Goal: Check status: Check status

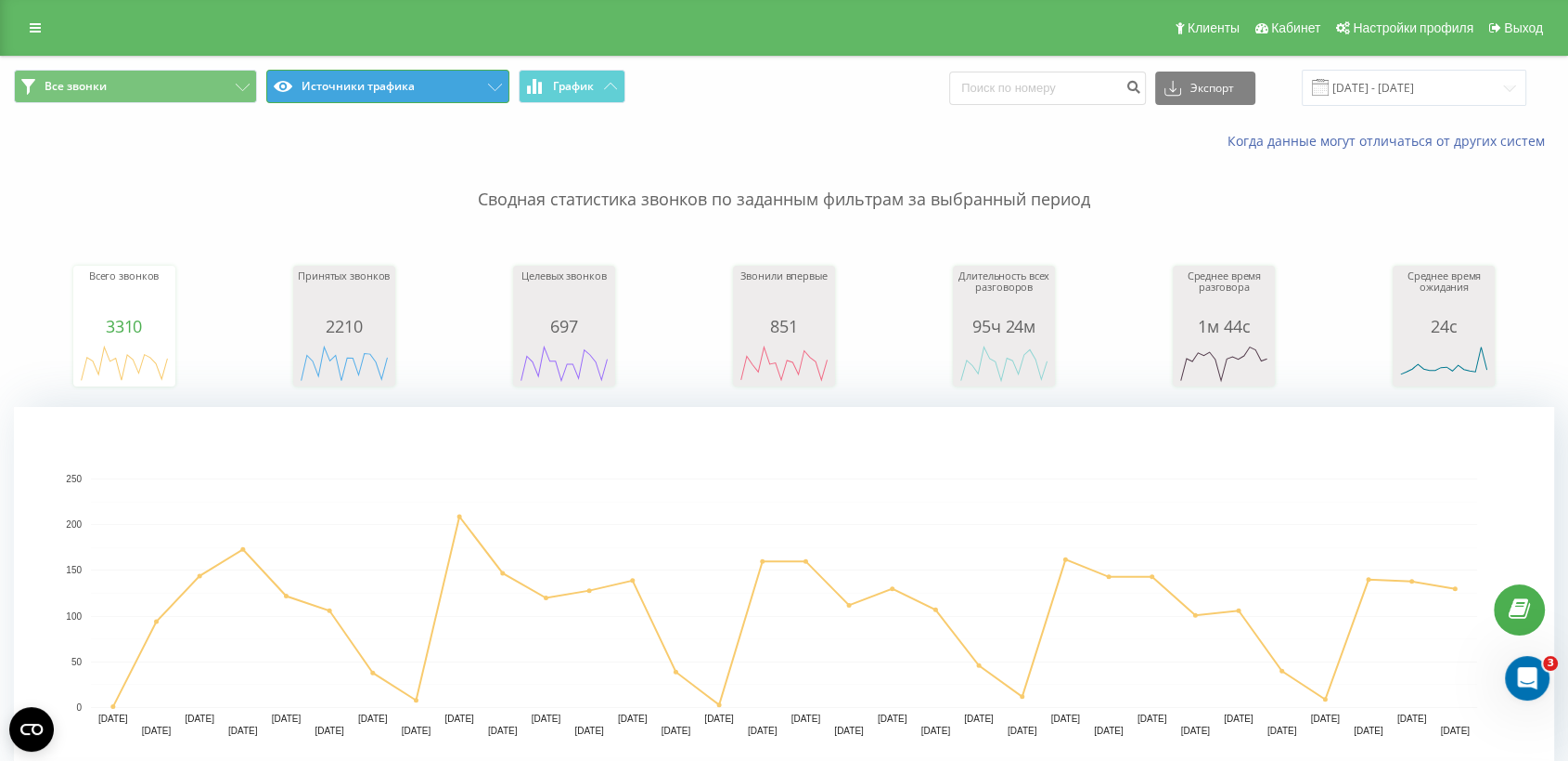
click at [428, 73] on button "Источники трафика" at bounding box center [388, 87] width 243 height 34
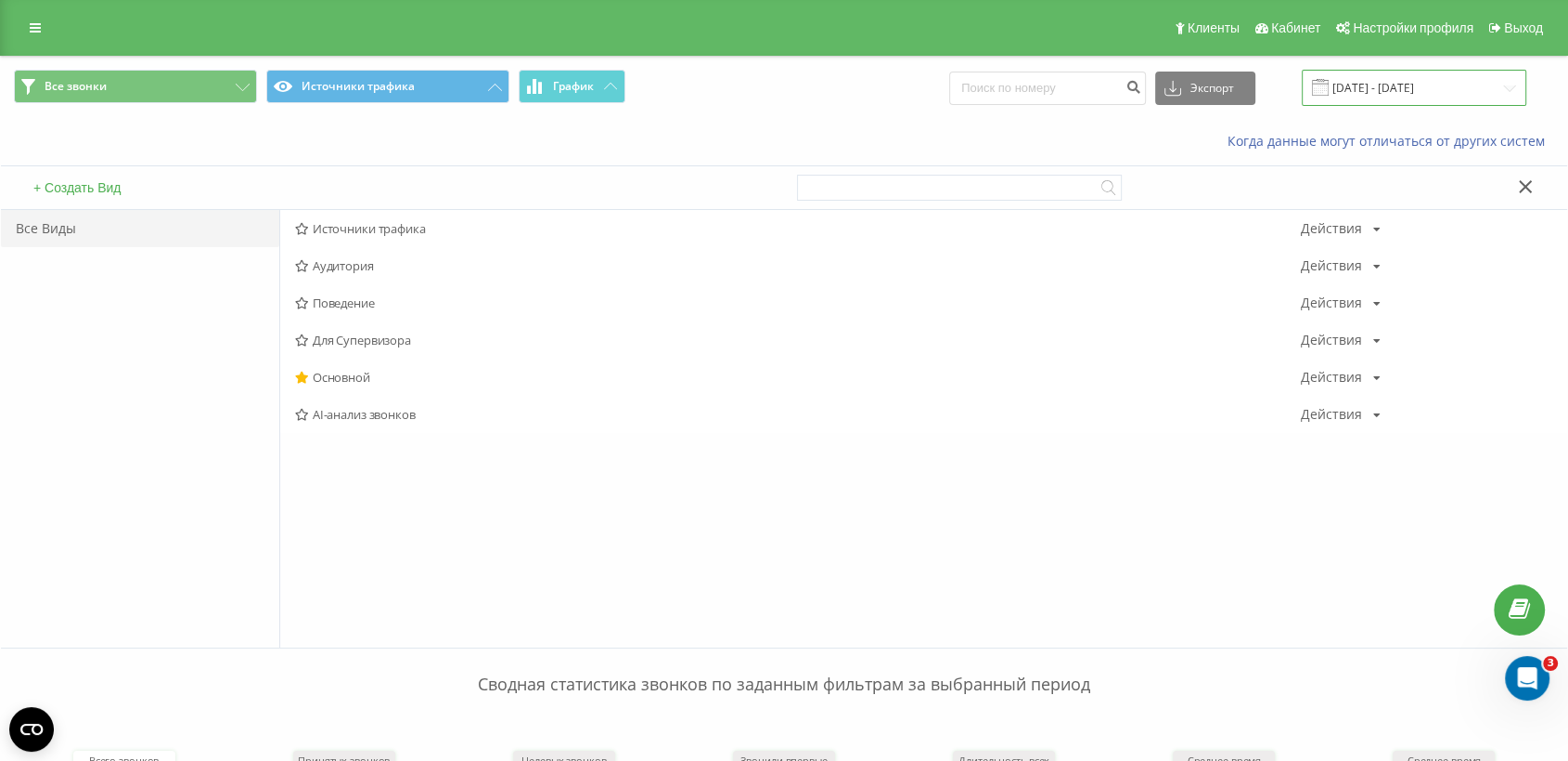
click at [1411, 93] on input "[DATE] - [DATE]" at bounding box center [1413, 88] width 224 height 36
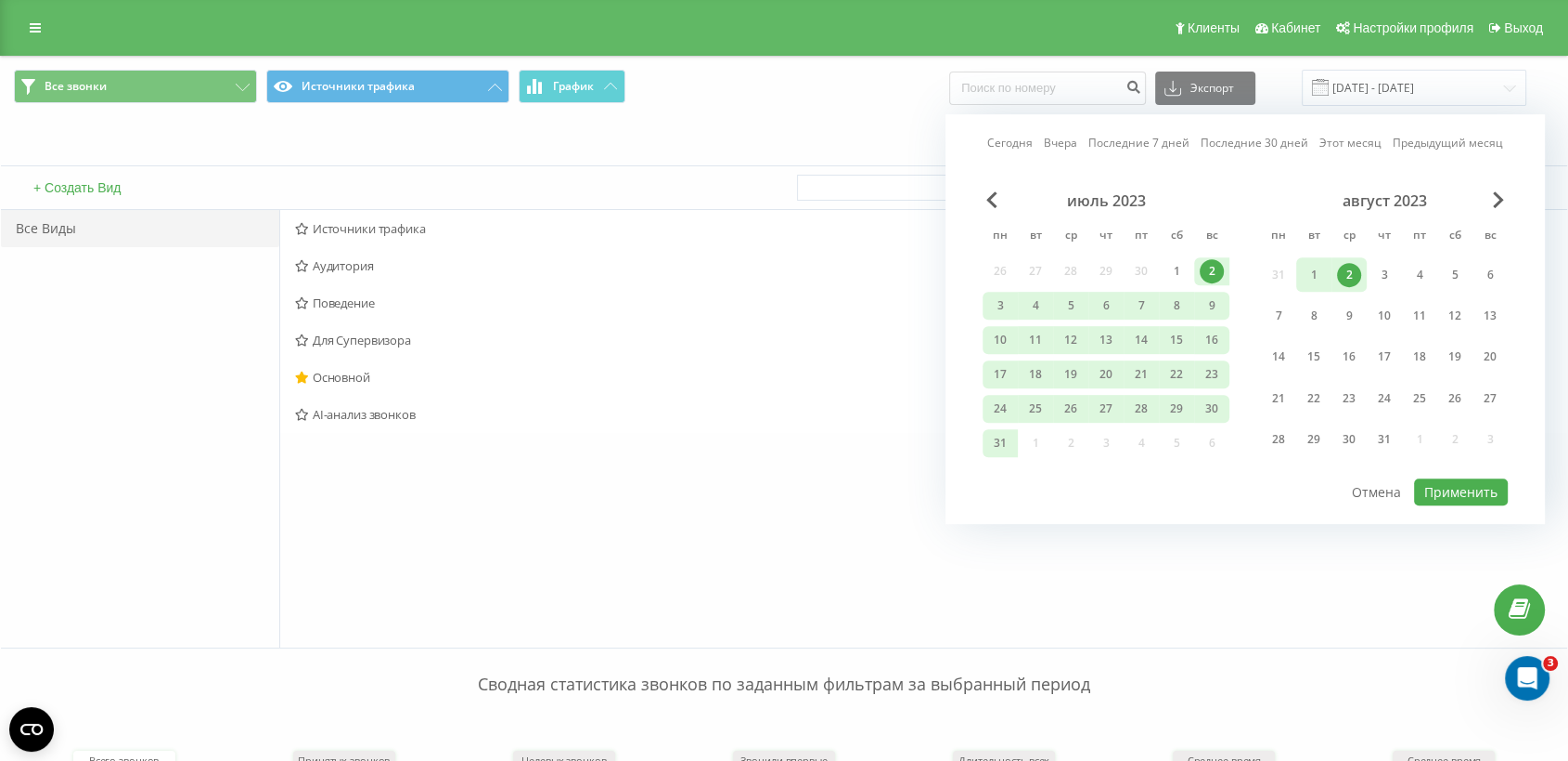
click at [1174, 143] on link "Последние 7 дней" at bounding box center [1138, 144] width 101 height 18
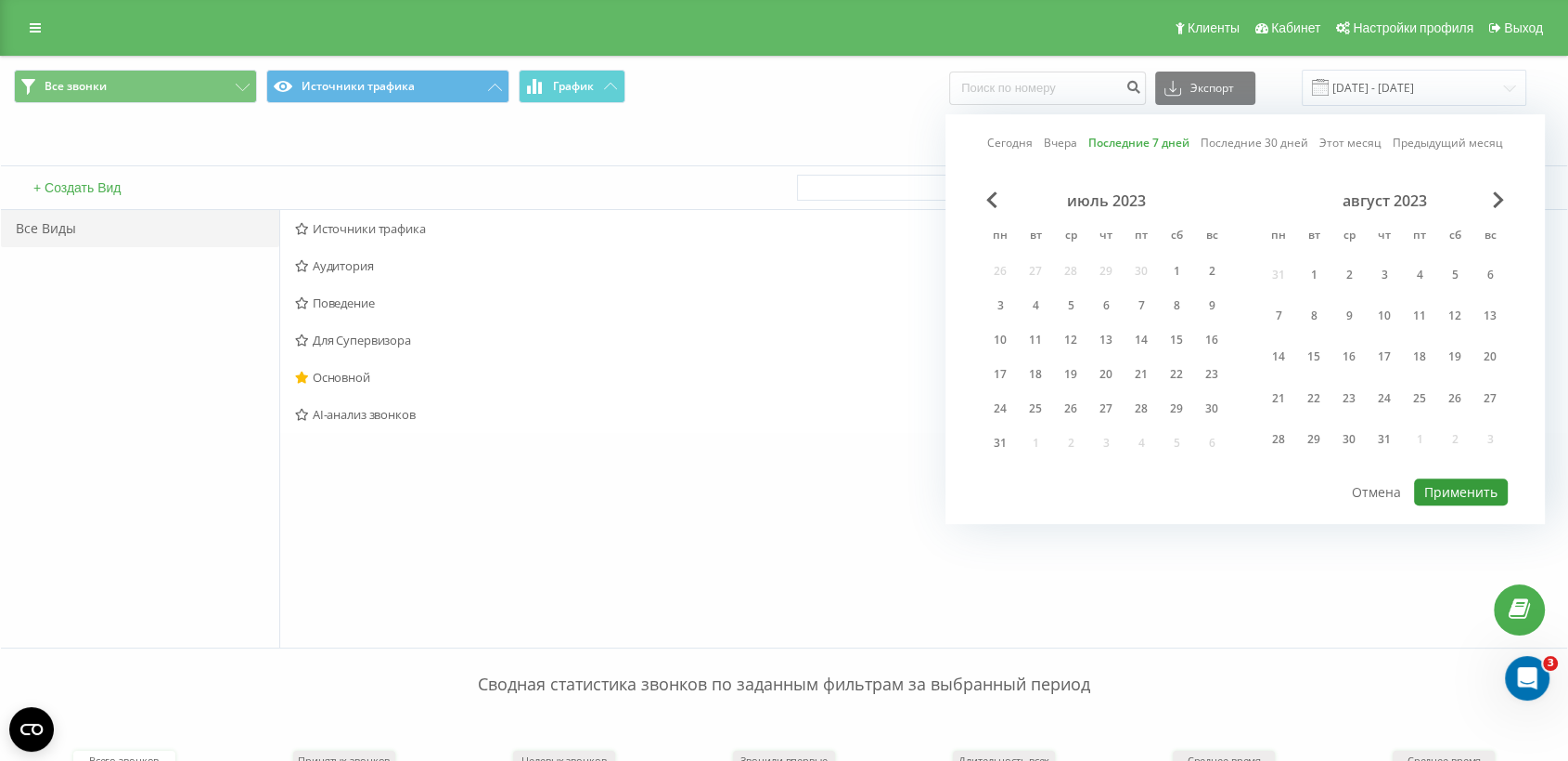
click at [1411, 498] on button "Применить" at bounding box center [1461, 491] width 94 height 27
type input "[DATE] - [DATE]"
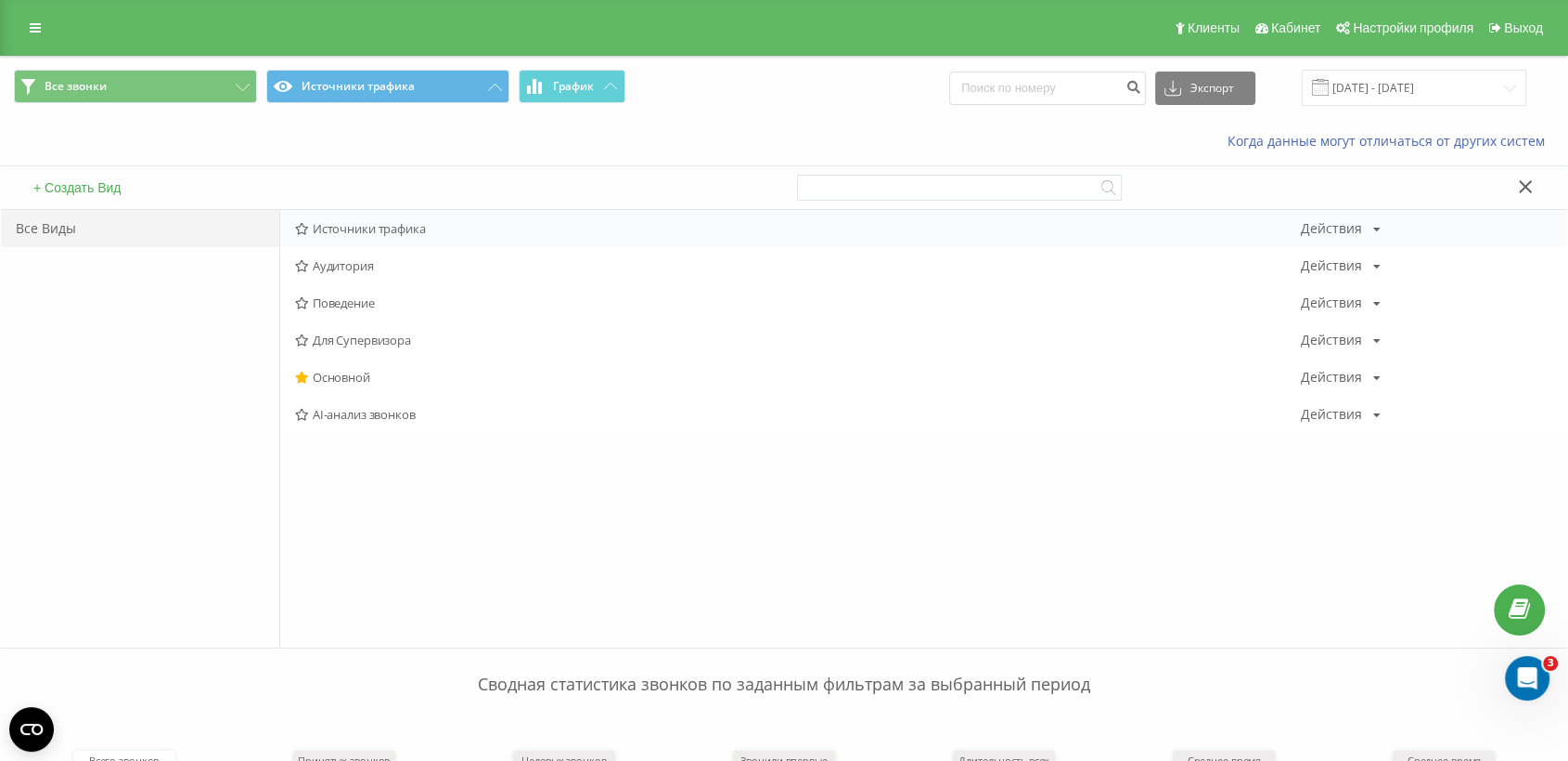
click at [399, 216] on div "Источники трафика Действия Редактировать Копировать Удалить По умолчанию Подели…" at bounding box center [923, 227] width 1287 height 37
click at [399, 234] on span "Источники трафика" at bounding box center [797, 228] width 1006 height 13
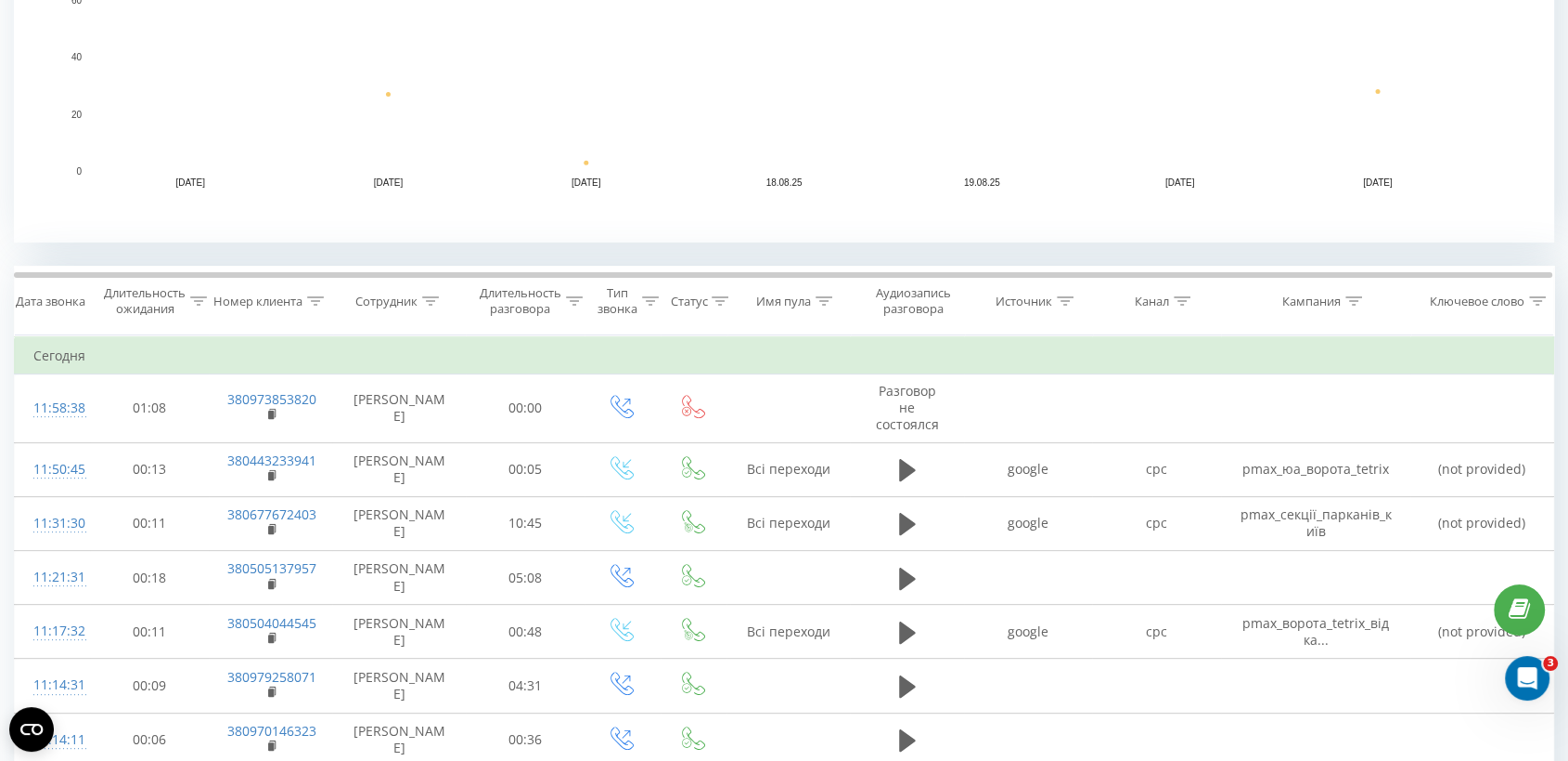
scroll to position [756, 0]
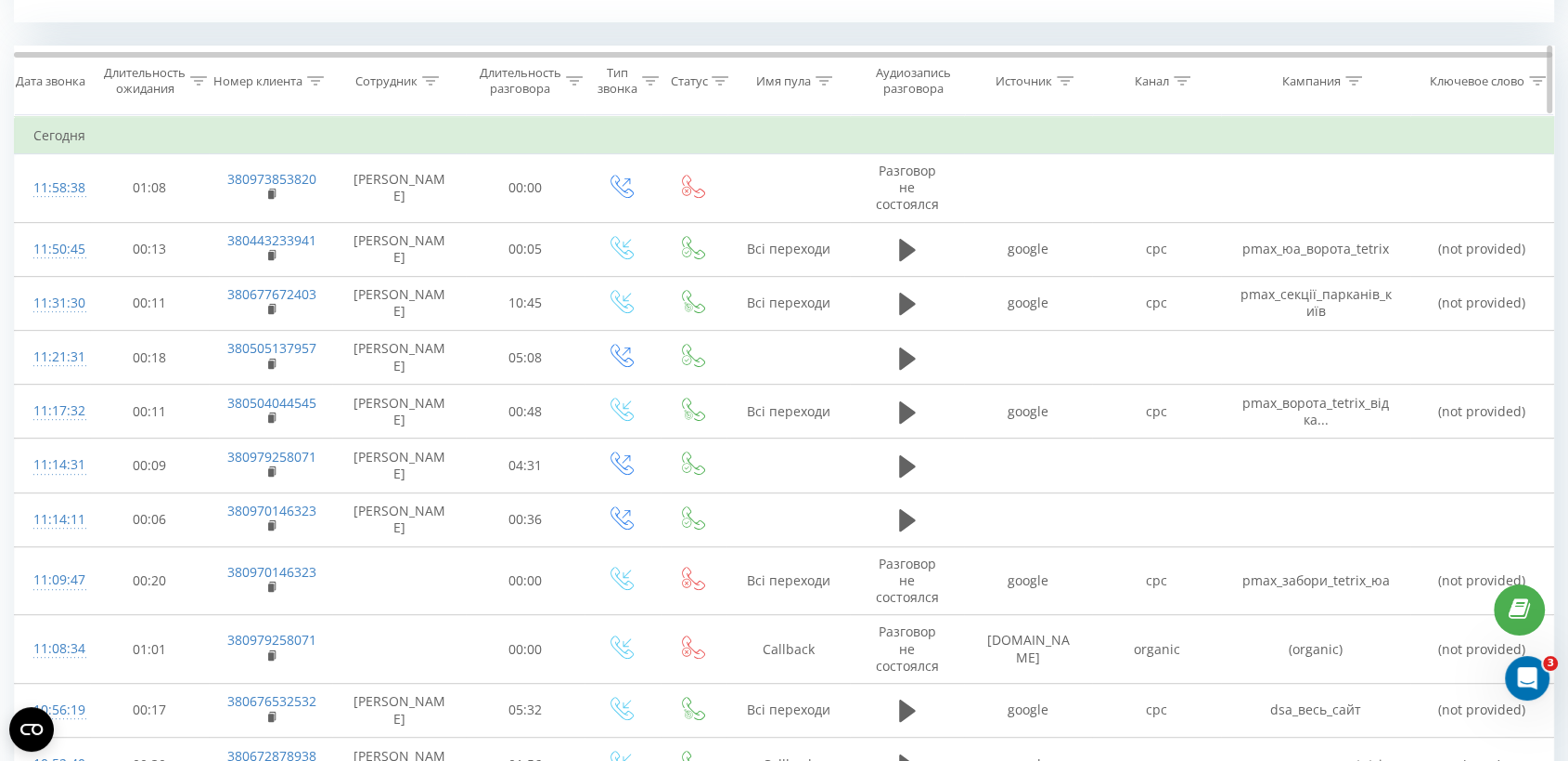
click at [1164, 67] on th "Канал" at bounding box center [1157, 81] width 128 height 69
click at [1169, 80] on div "Канал" at bounding box center [1152, 82] width 34 height 16
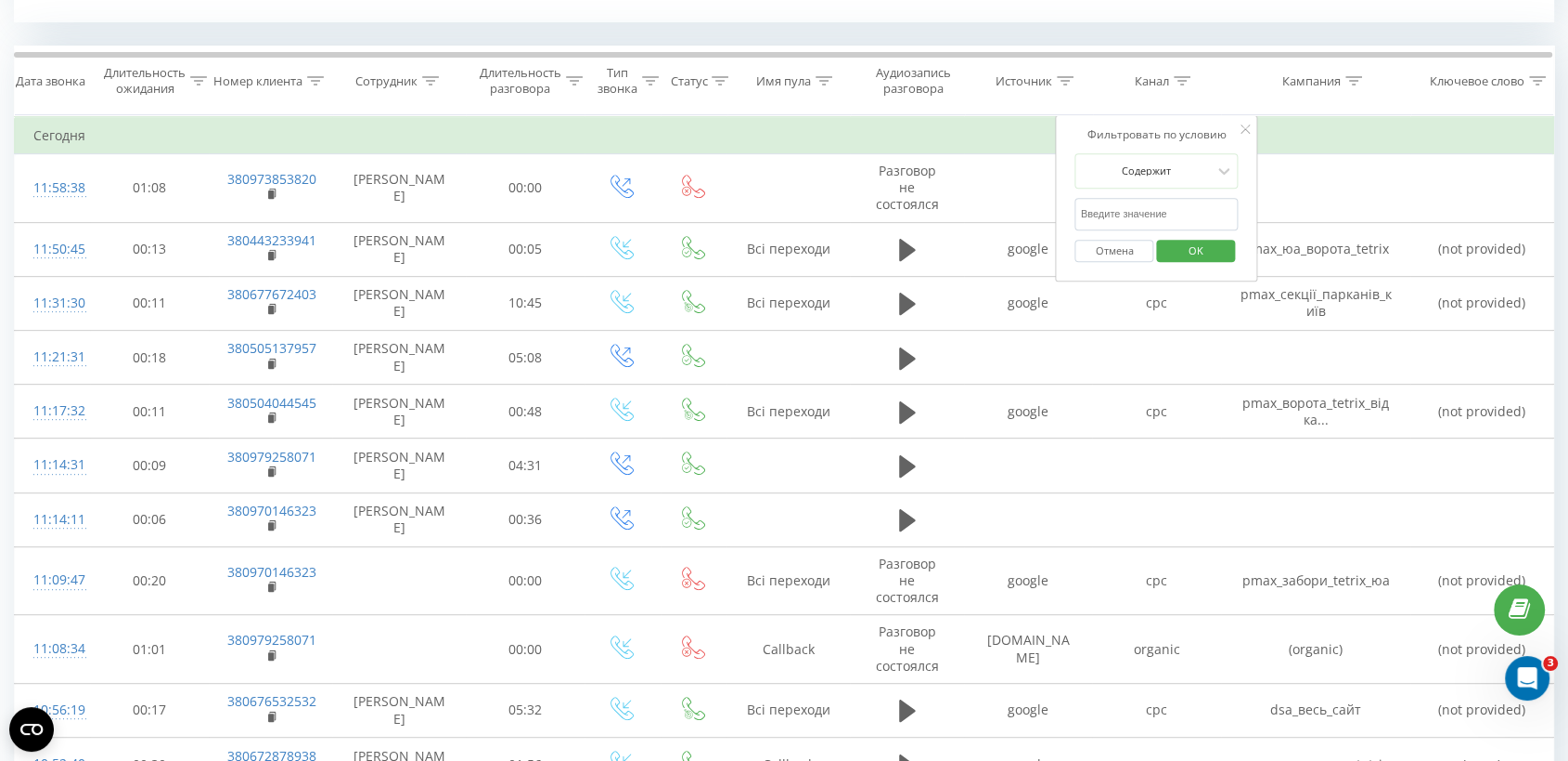
drag, startPoint x: 1141, startPoint y: 241, endPoint x: 1140, endPoint y: 220, distance: 21.0
click at [1139, 241] on button "Отмена" at bounding box center [1114, 250] width 79 height 23
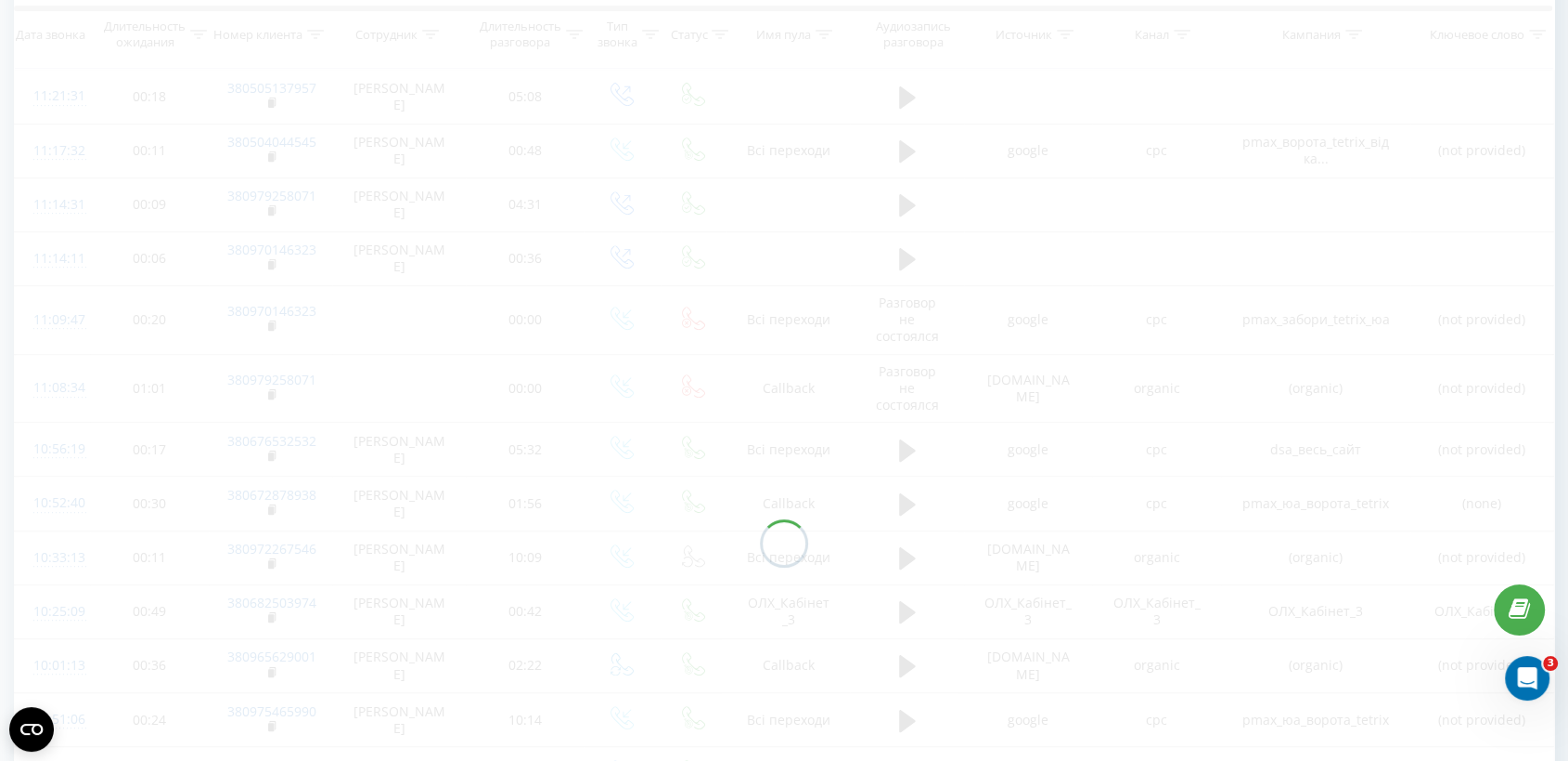
click at [1140, 217] on div at bounding box center [784, 543] width 1541 height 1516
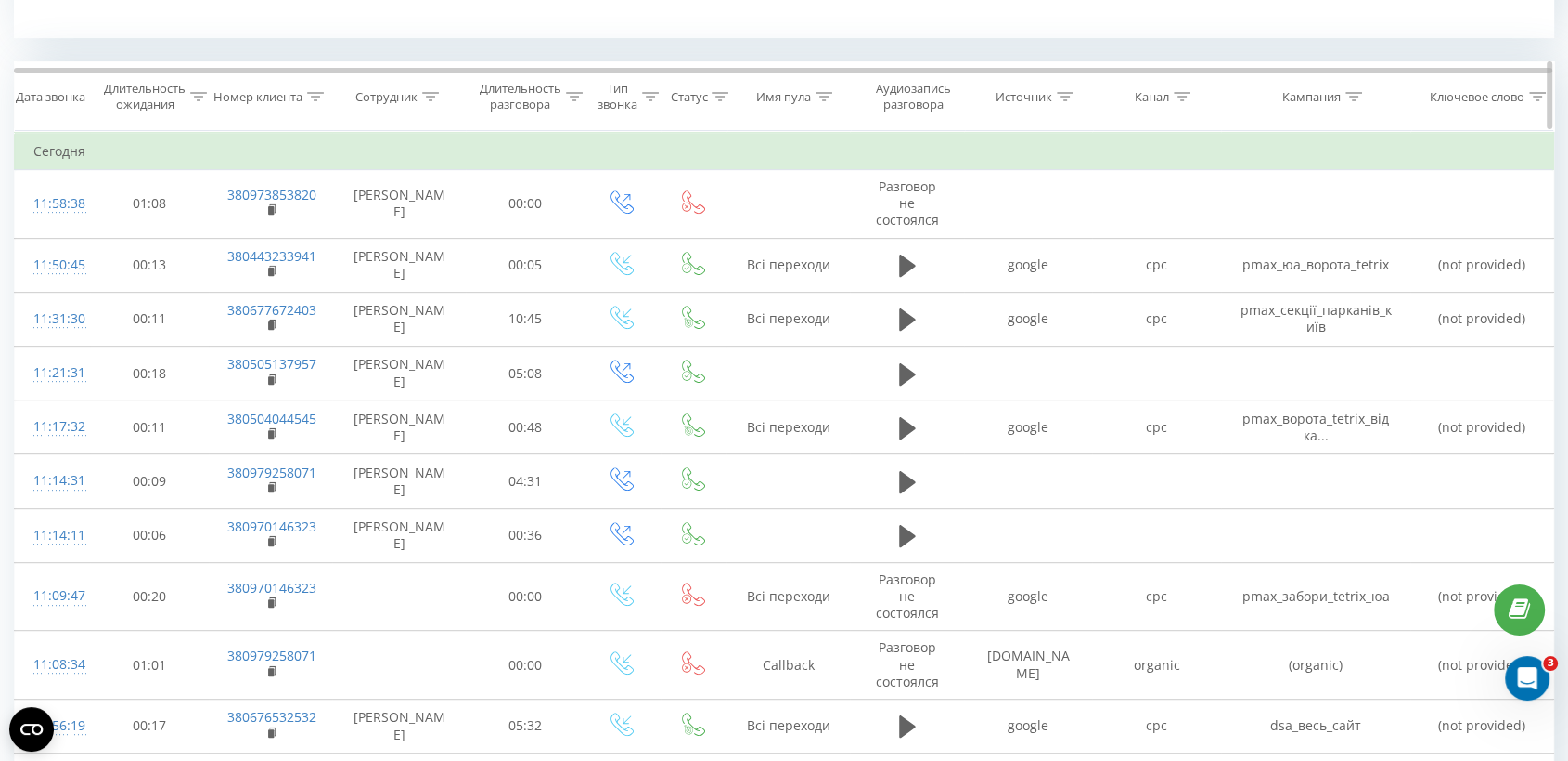
scroll to position [604, 0]
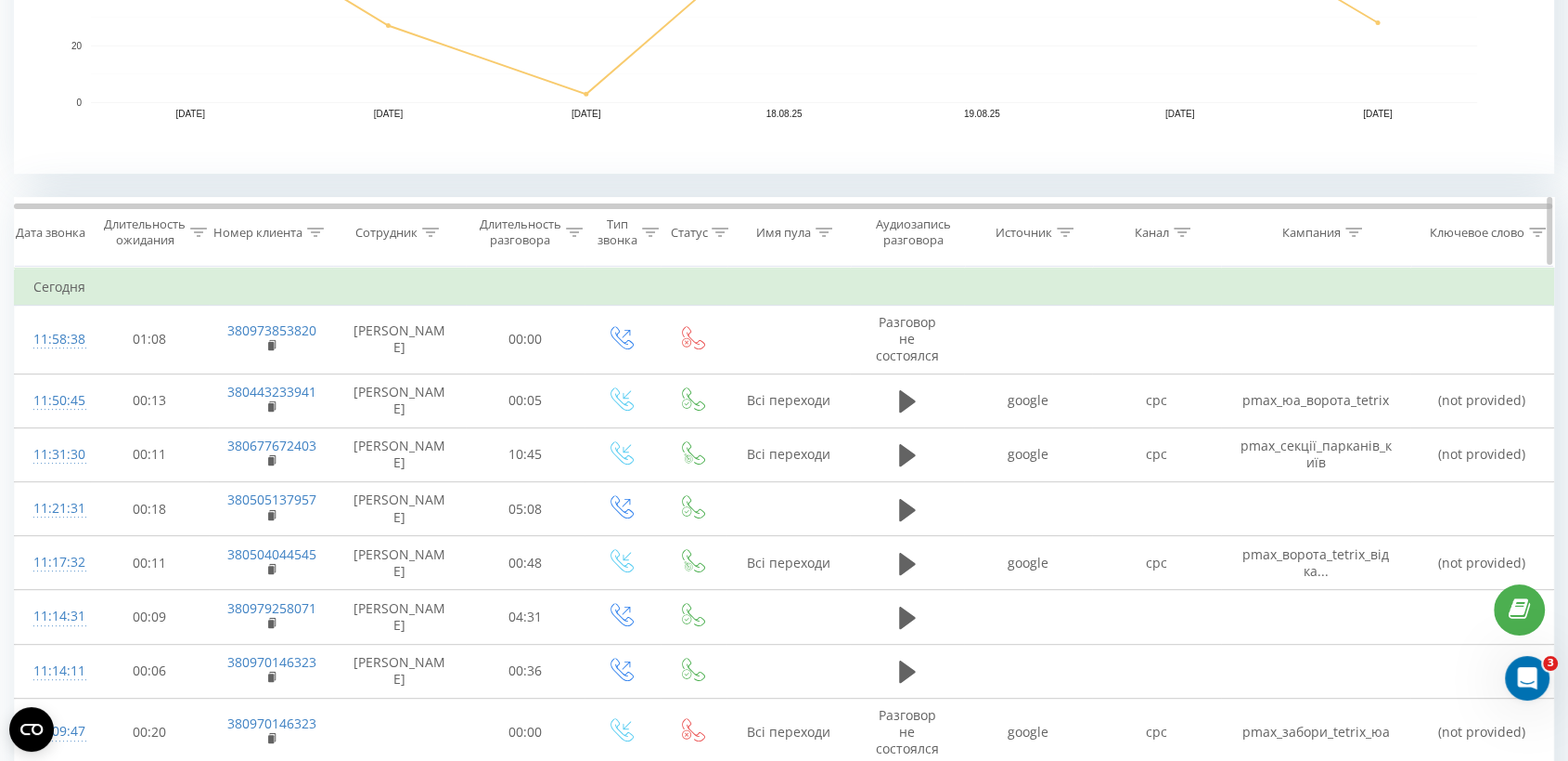
click at [1187, 228] on icon at bounding box center [1182, 231] width 17 height 9
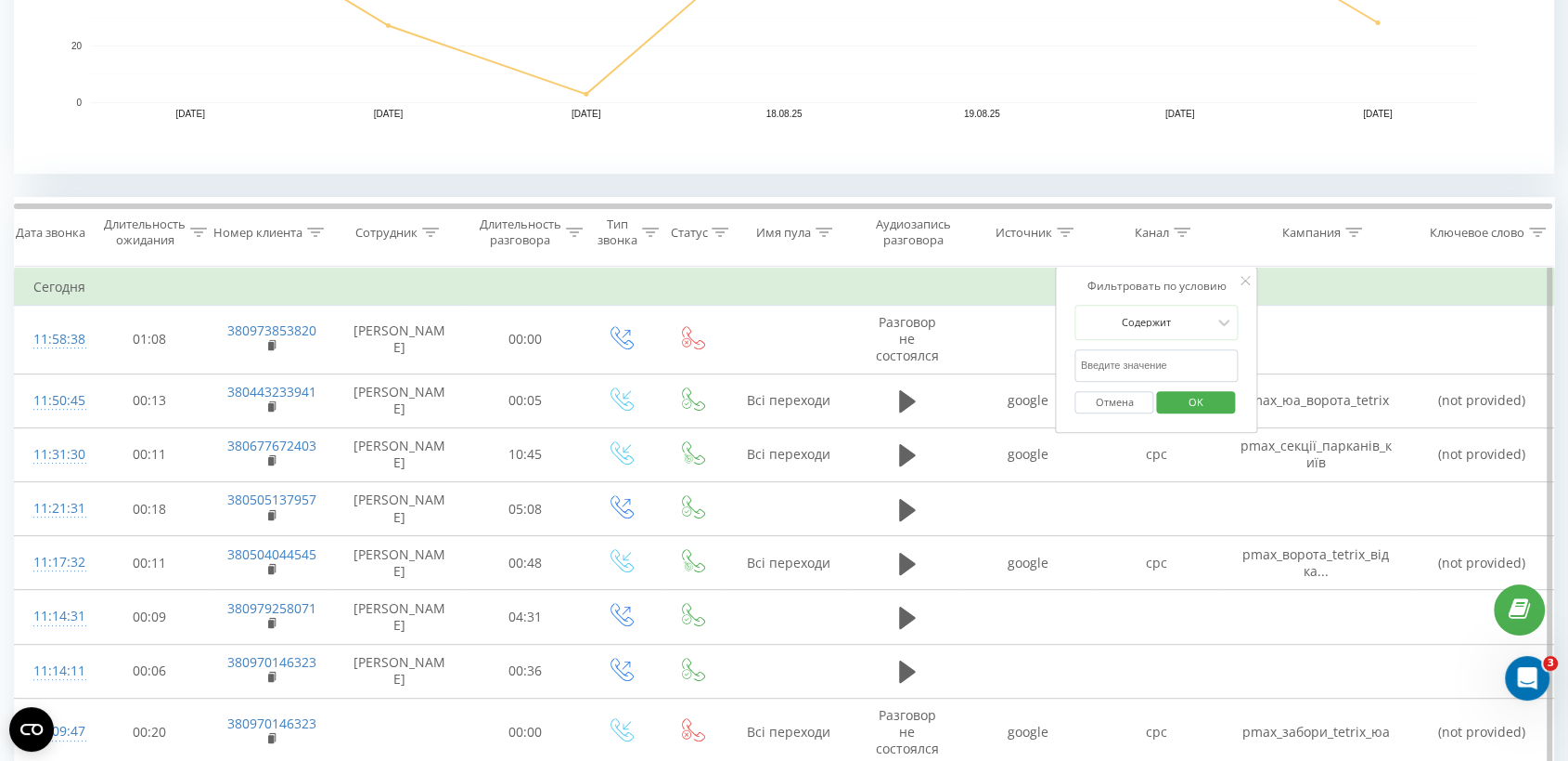
click at [1143, 358] on input "text" at bounding box center [1157, 365] width 163 height 33
type input "cpc"
click at [1189, 405] on span "OK" at bounding box center [1196, 401] width 52 height 29
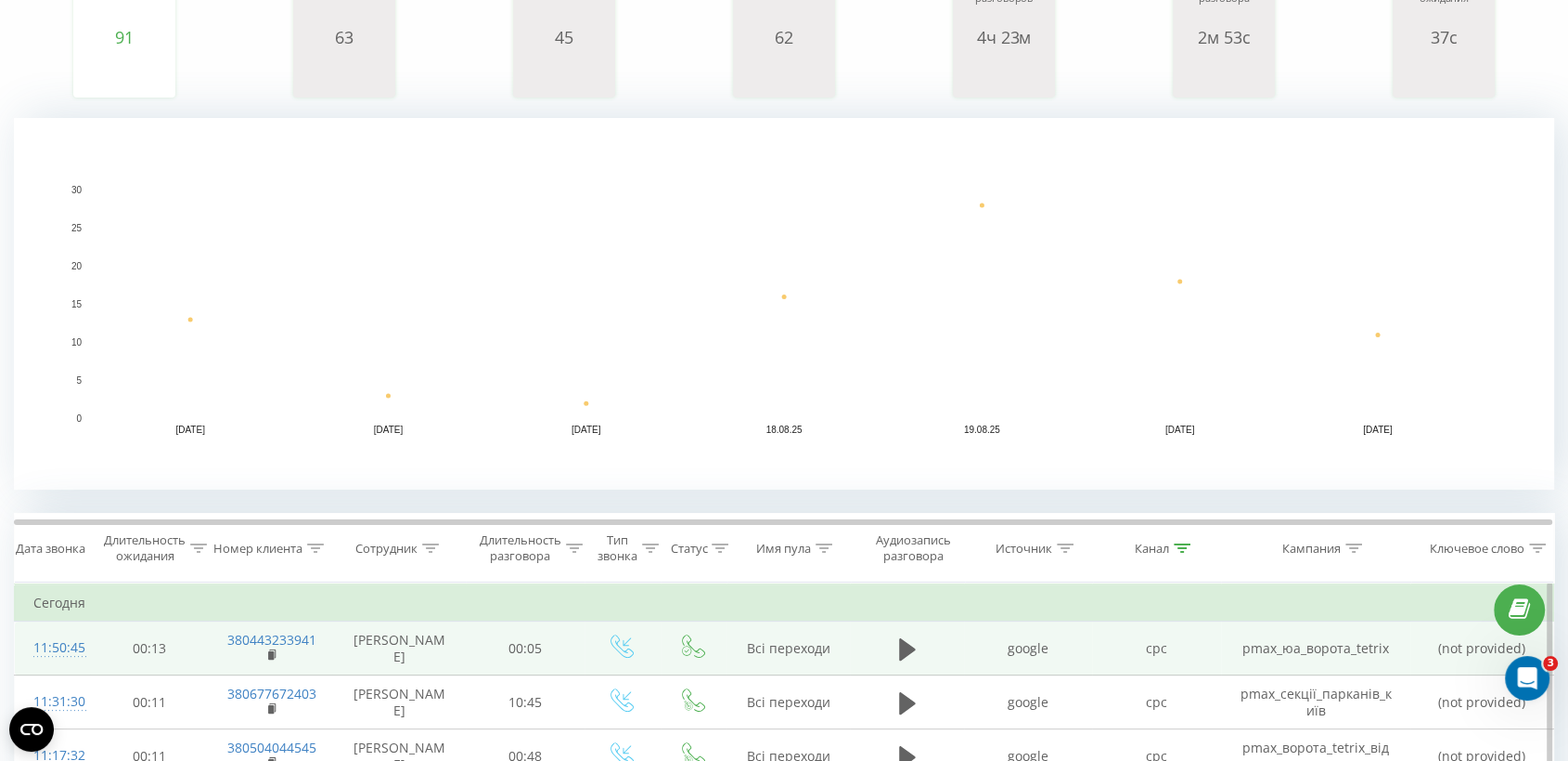
scroll to position [452, 0]
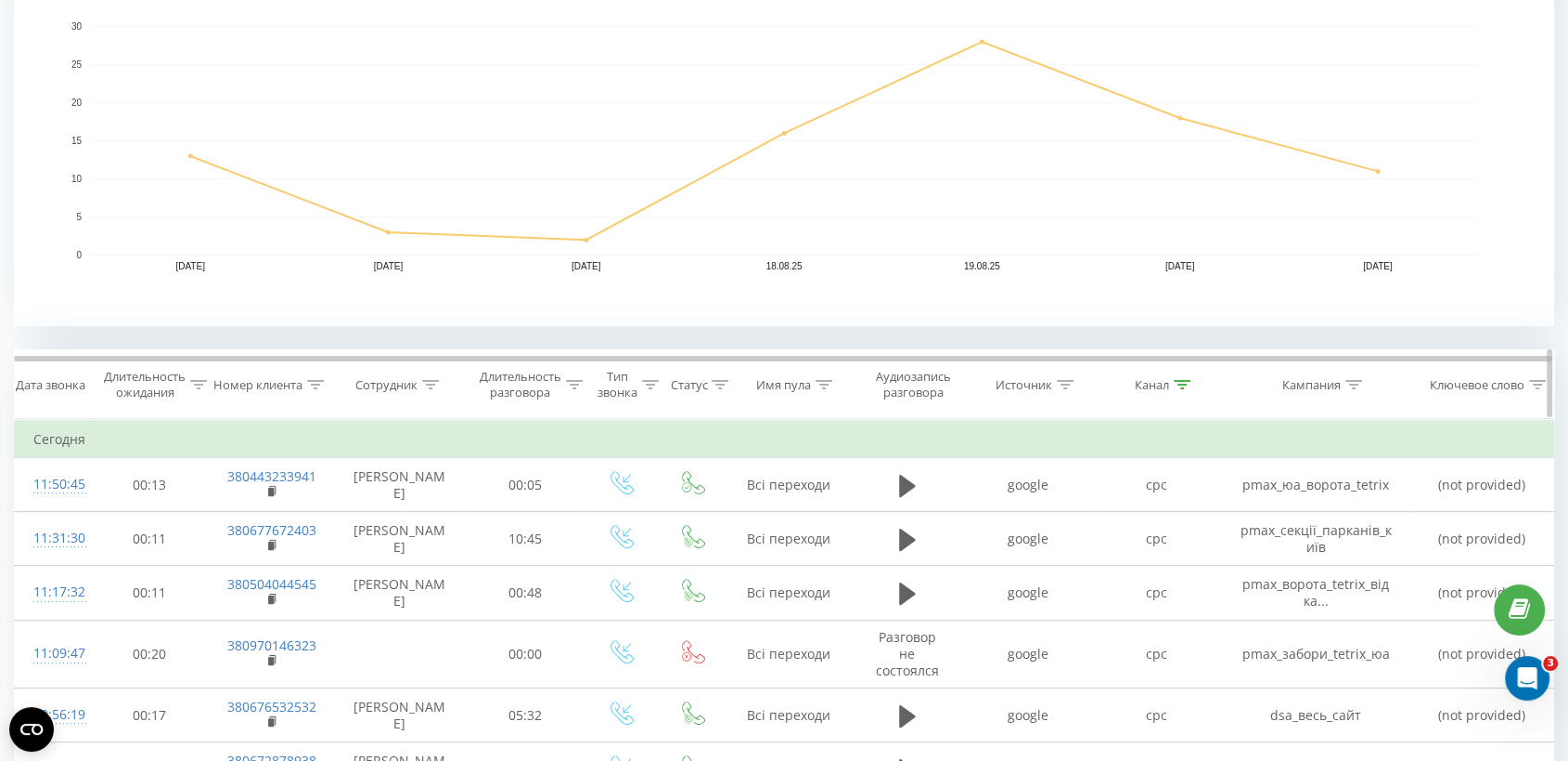
click at [1359, 388] on div at bounding box center [1354, 385] width 17 height 16
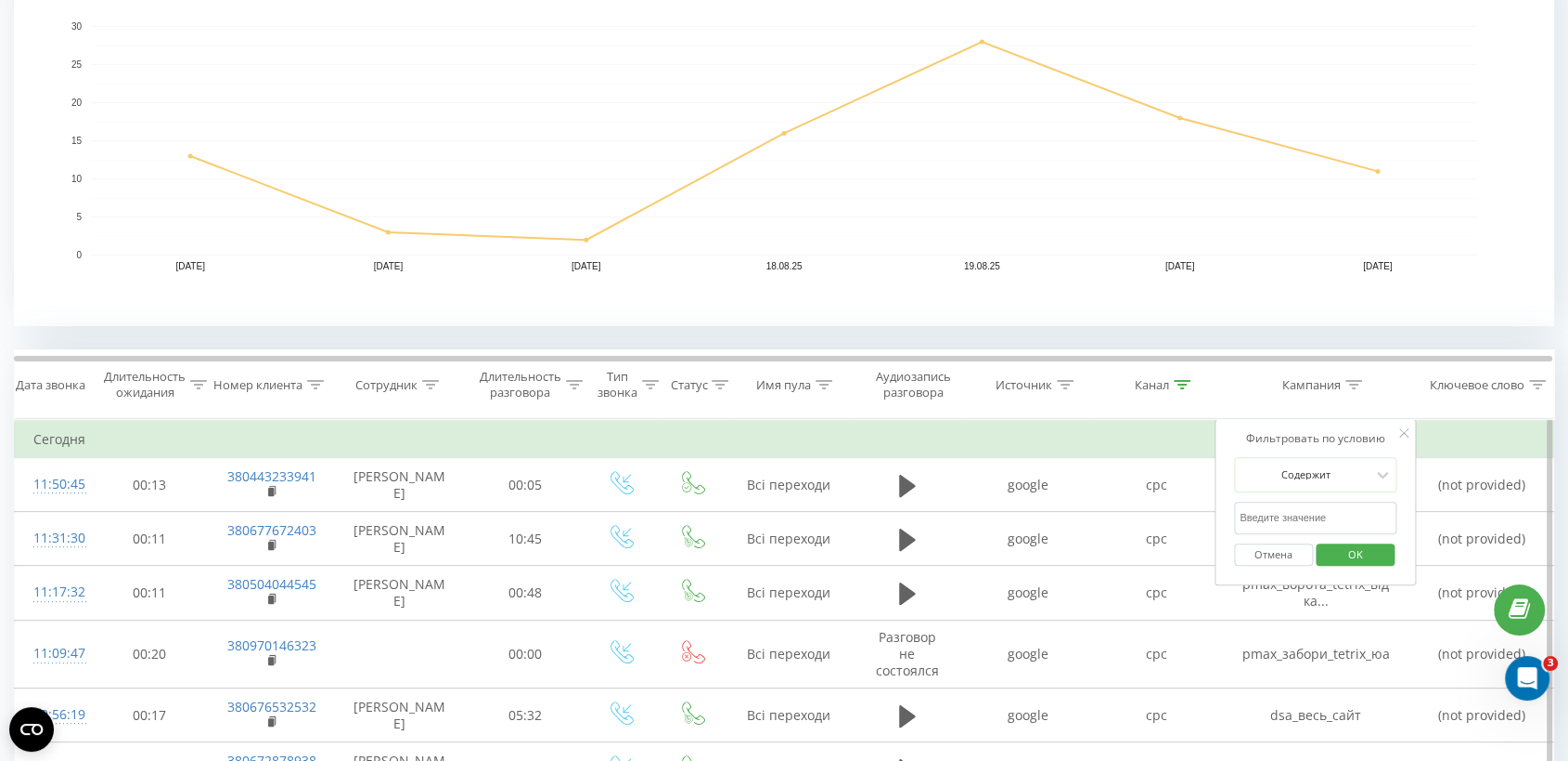
click at [1264, 513] on input "text" at bounding box center [1316, 518] width 163 height 33
type input "ser"
click at [1349, 553] on span "OK" at bounding box center [1355, 554] width 52 height 29
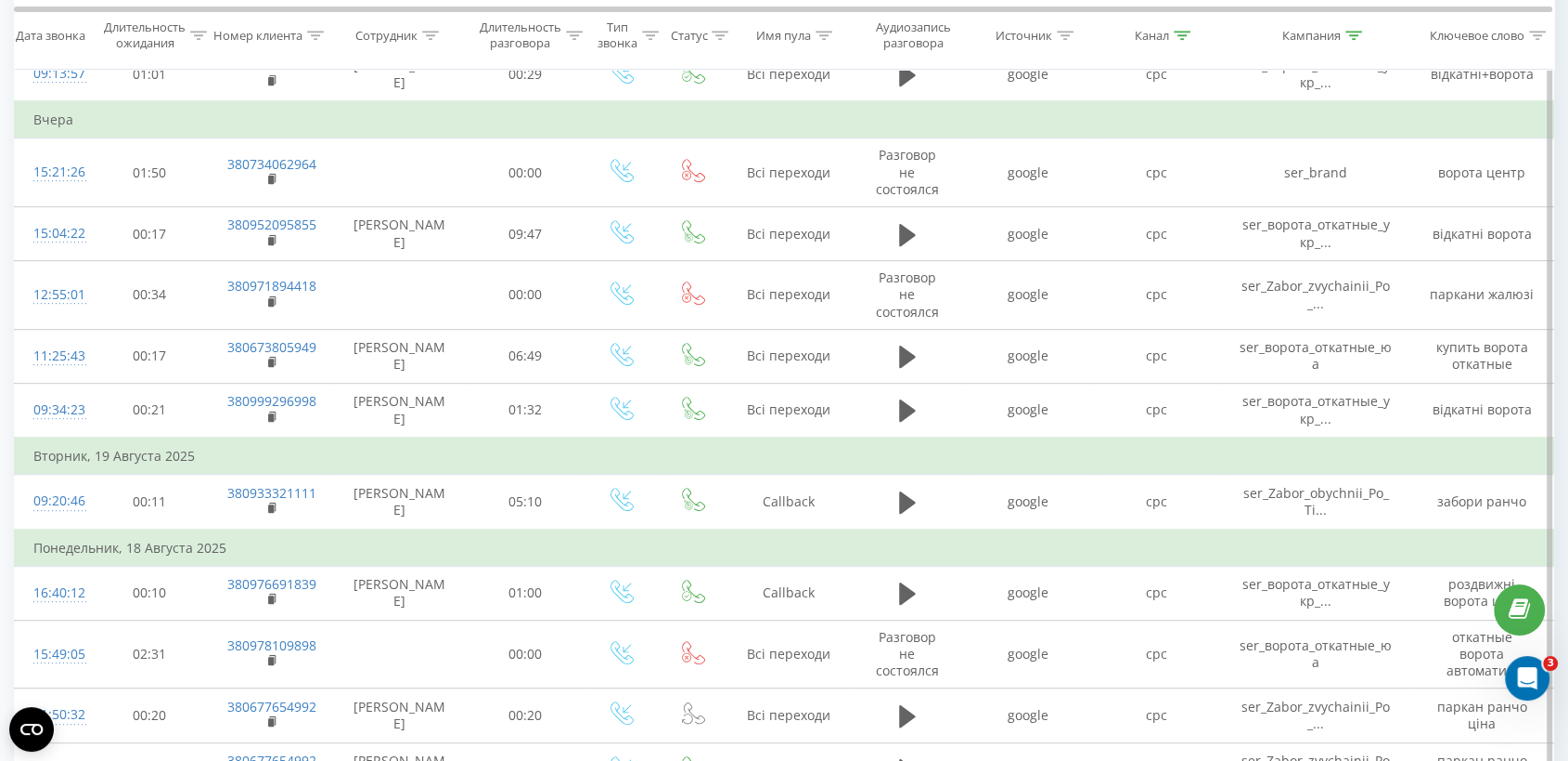
scroll to position [866, 0]
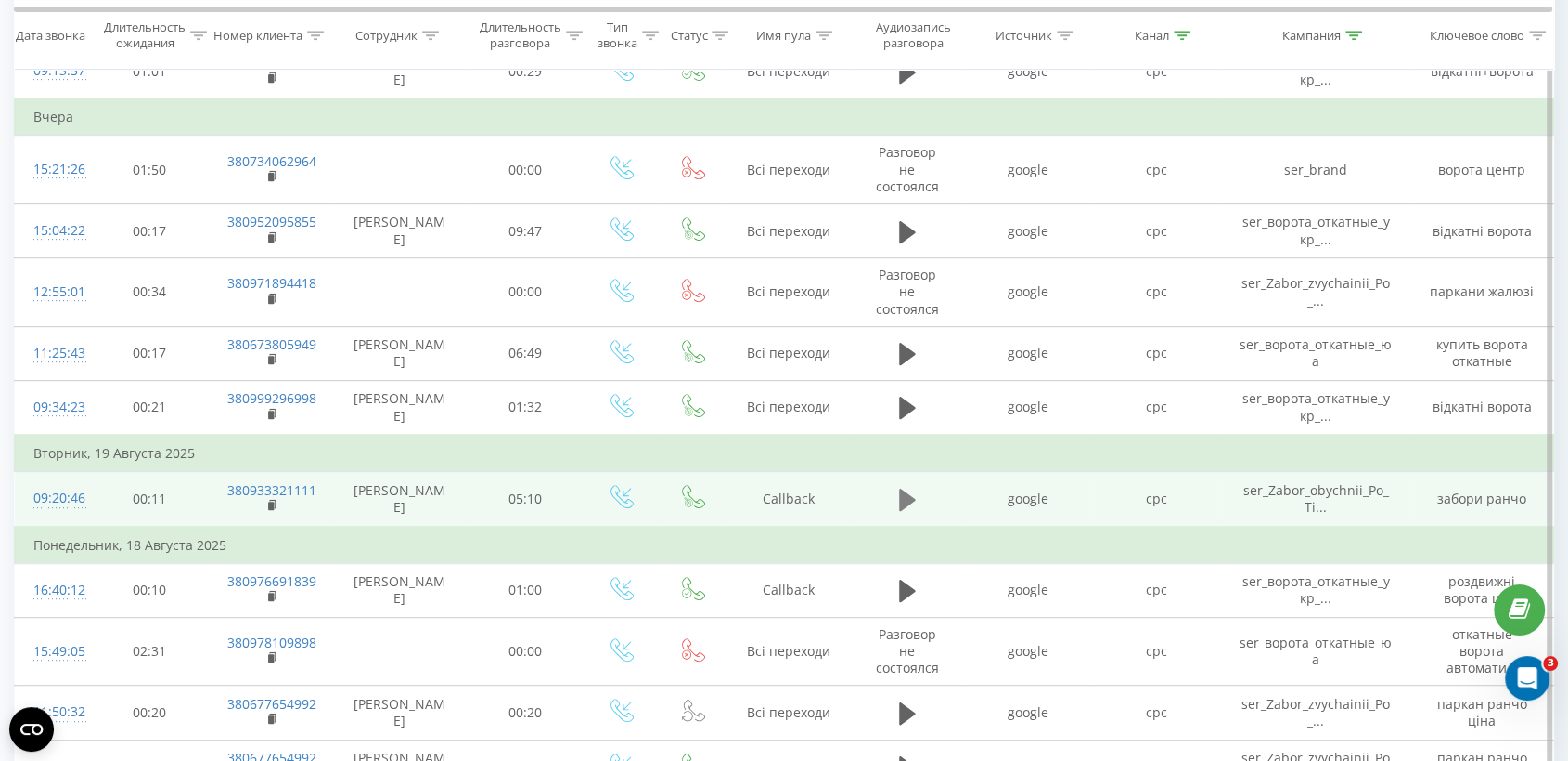
click at [909, 489] on icon at bounding box center [907, 500] width 17 height 22
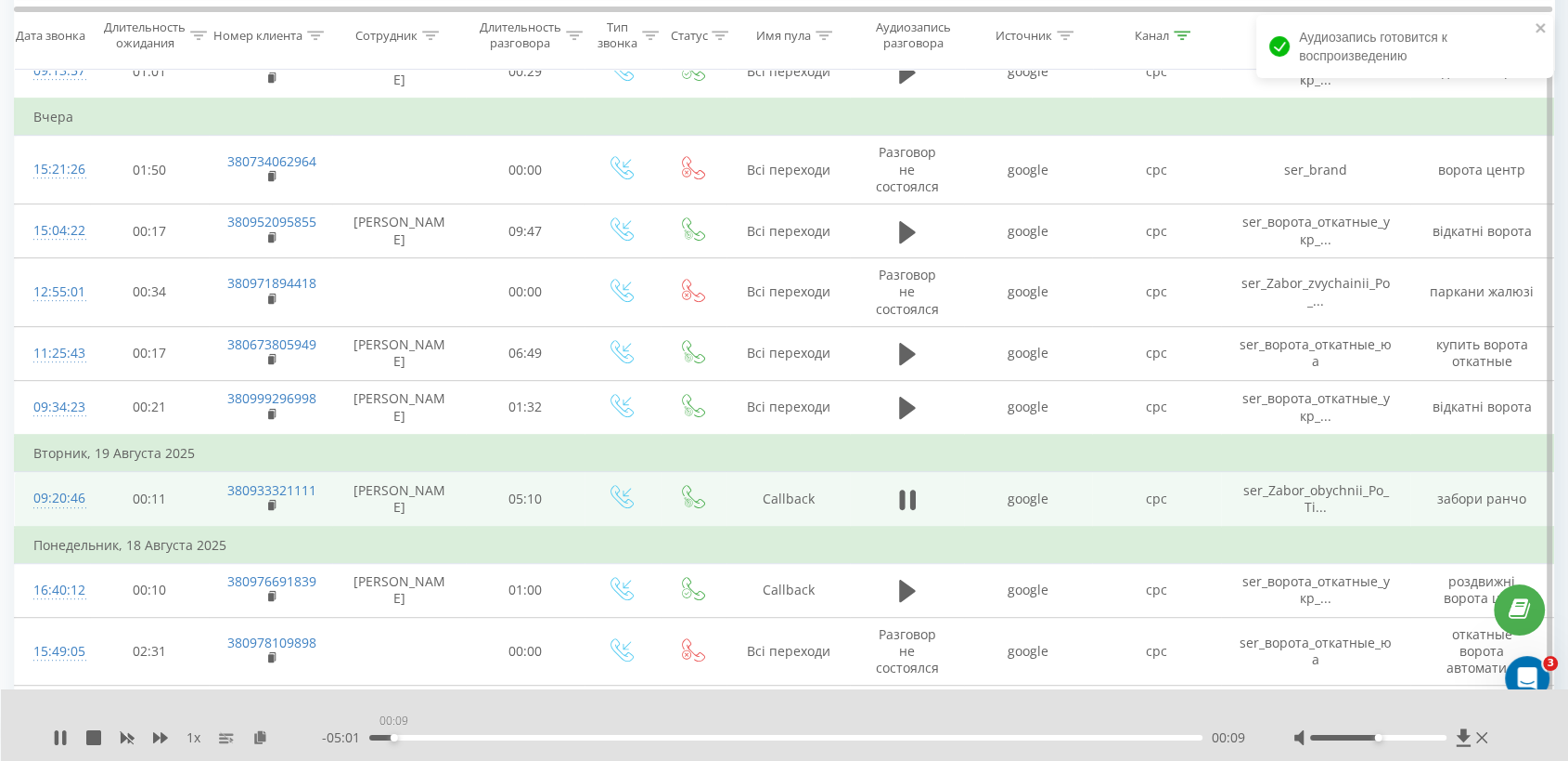
click at [394, 683] on div "00:09" at bounding box center [786, 737] width 833 height 6
click at [1411, 683] on div at bounding box center [1379, 737] width 137 height 6
click at [883, 683] on div "00:19" at bounding box center [786, 737] width 833 height 6
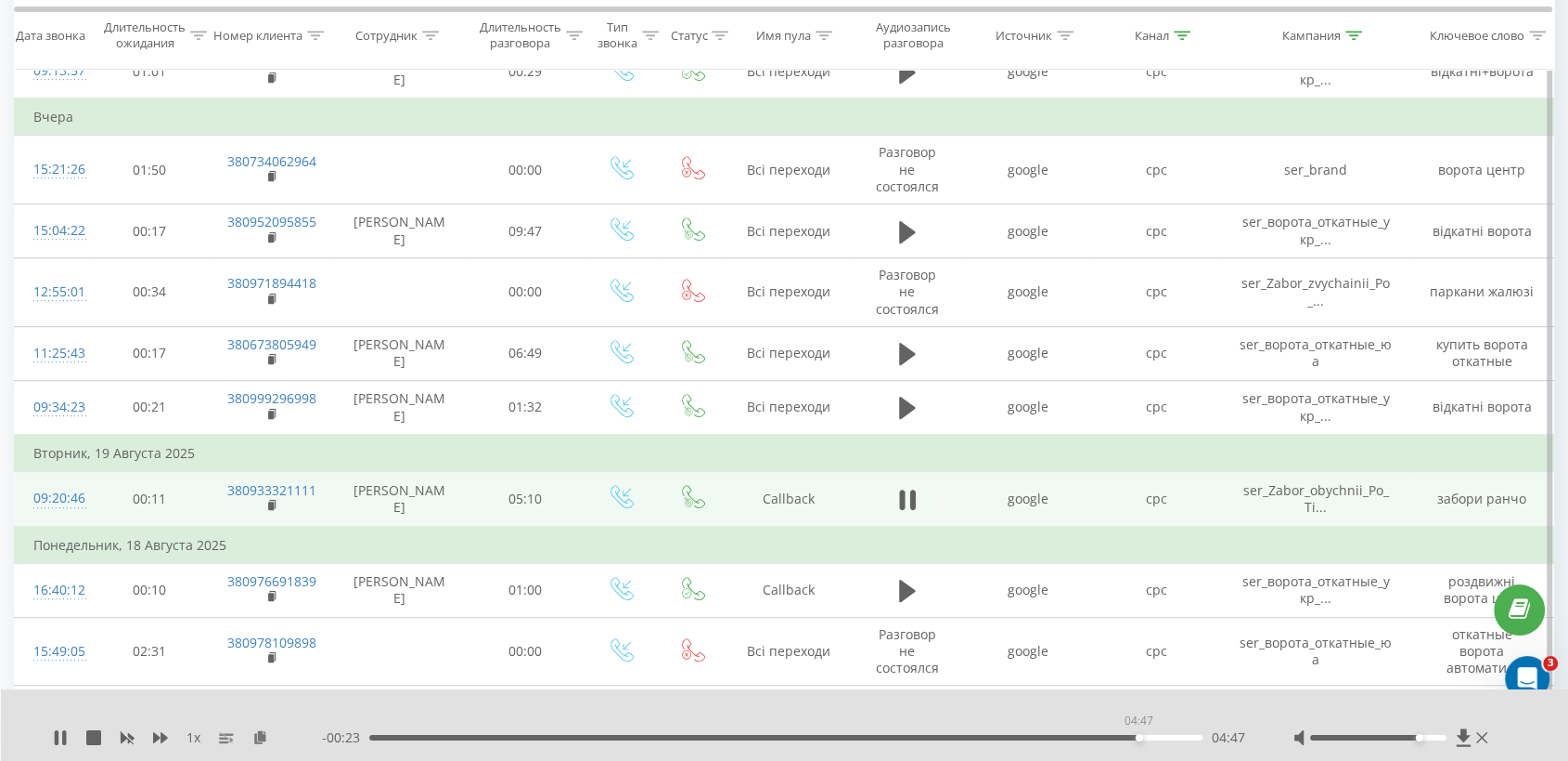
click at [1138, 683] on div "04:47" at bounding box center [786, 737] width 833 height 6
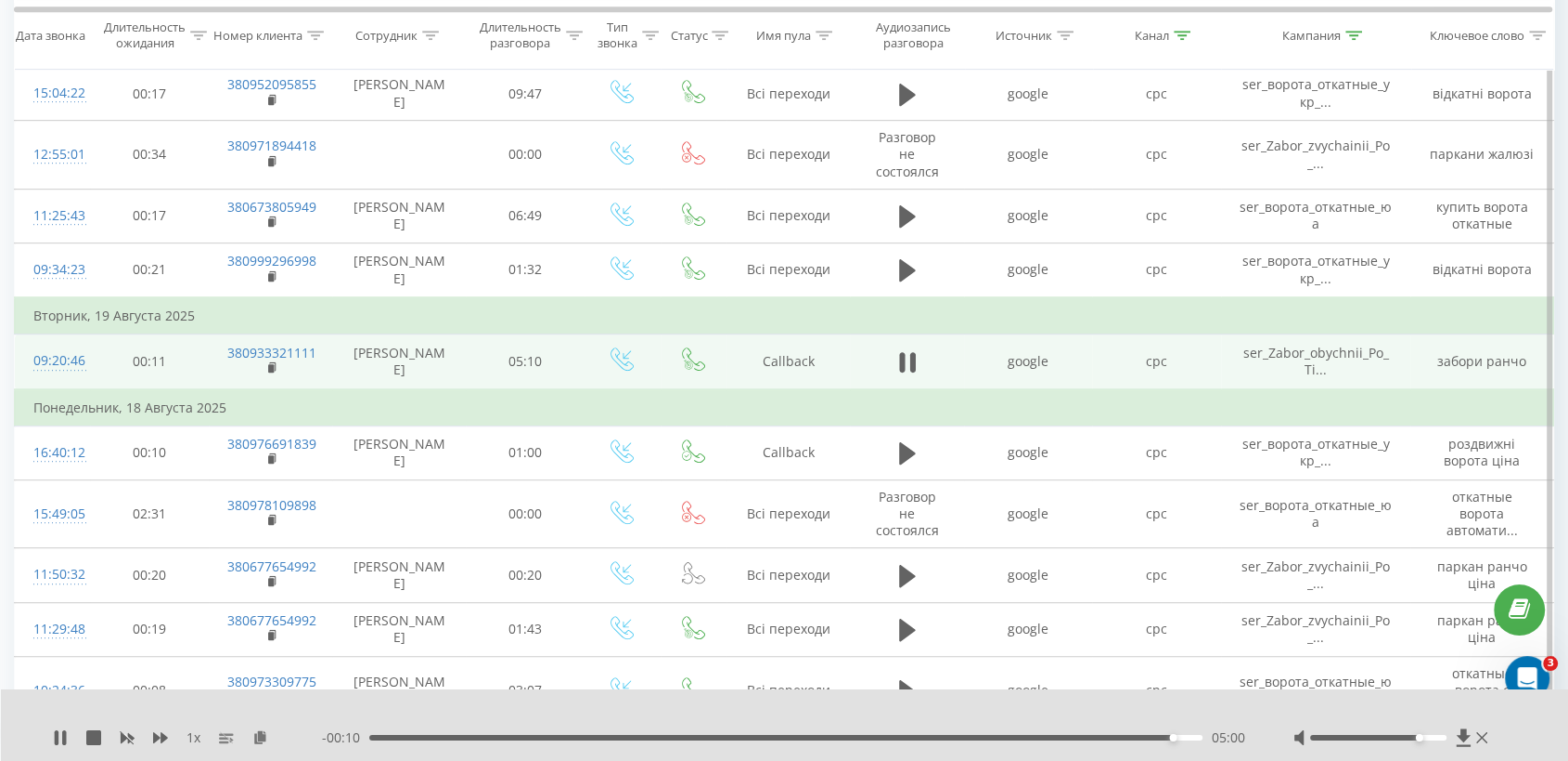
scroll to position [1003, 0]
drag, startPoint x: 265, startPoint y: 316, endPoint x: 227, endPoint y: 320, distance: 38.2
click at [227, 334] on td "380933321111" at bounding box center [270, 361] width 124 height 55
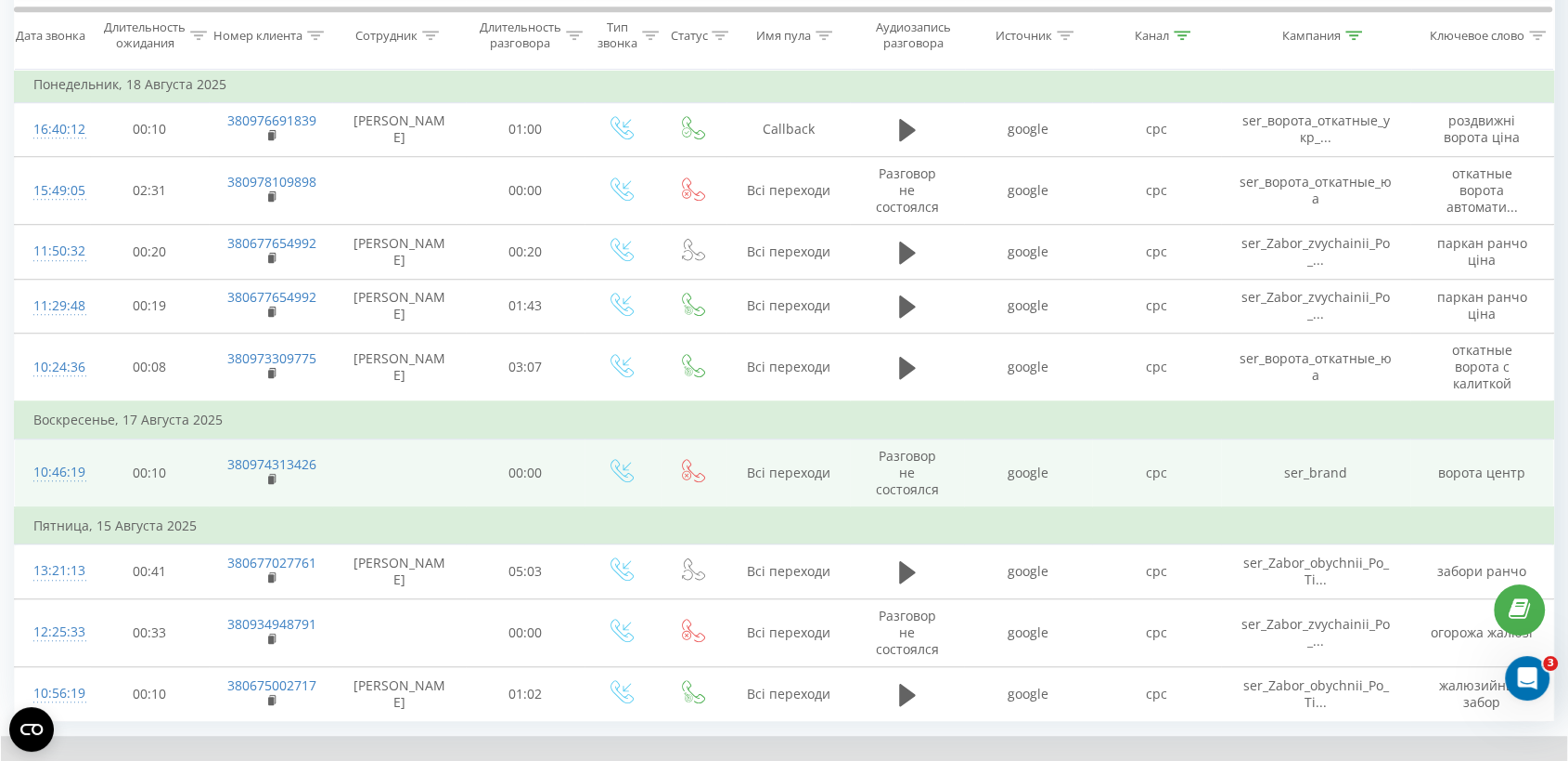
scroll to position [1366, 0]
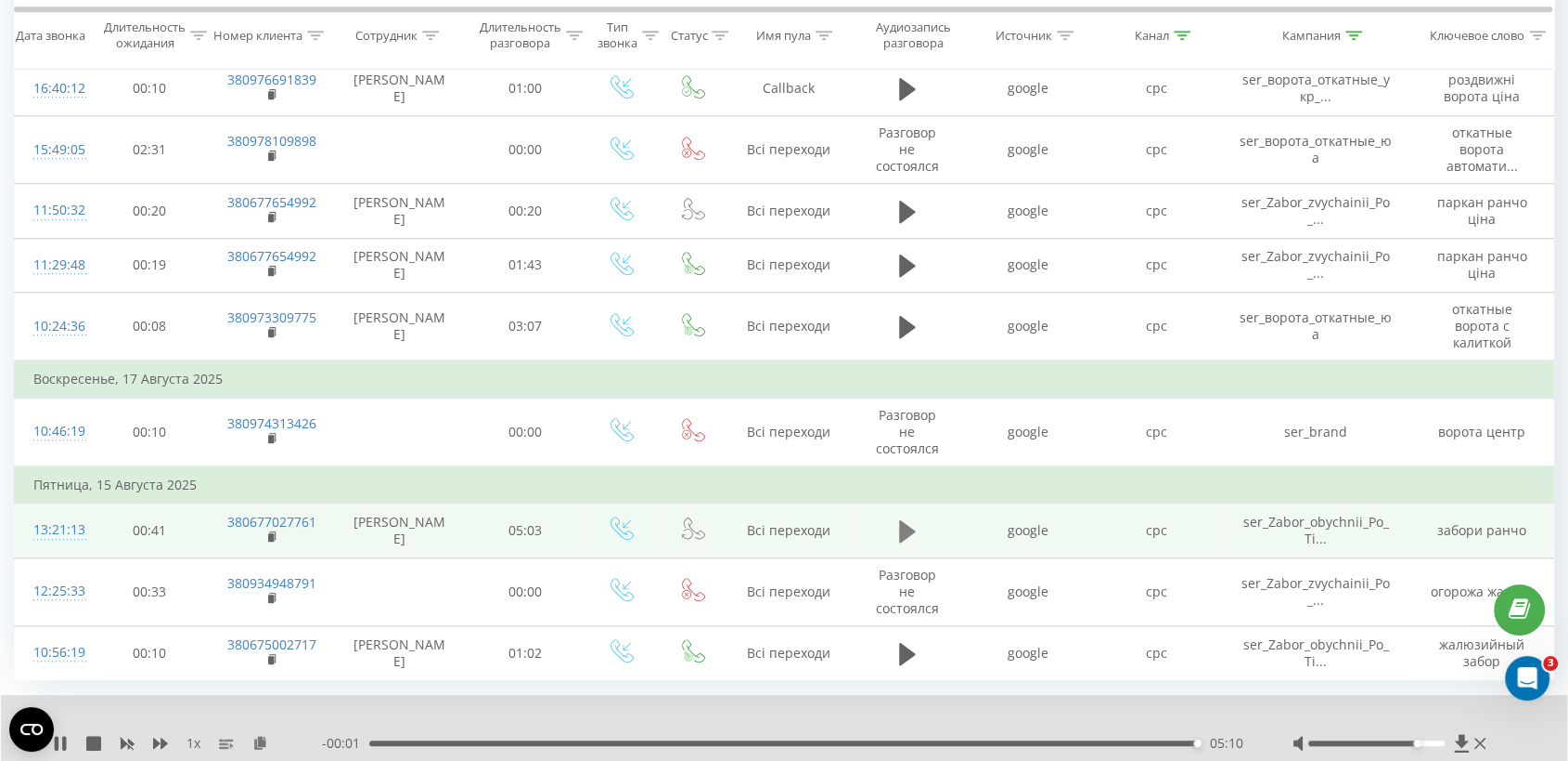
click at [907, 520] on icon at bounding box center [907, 531] width 17 height 22
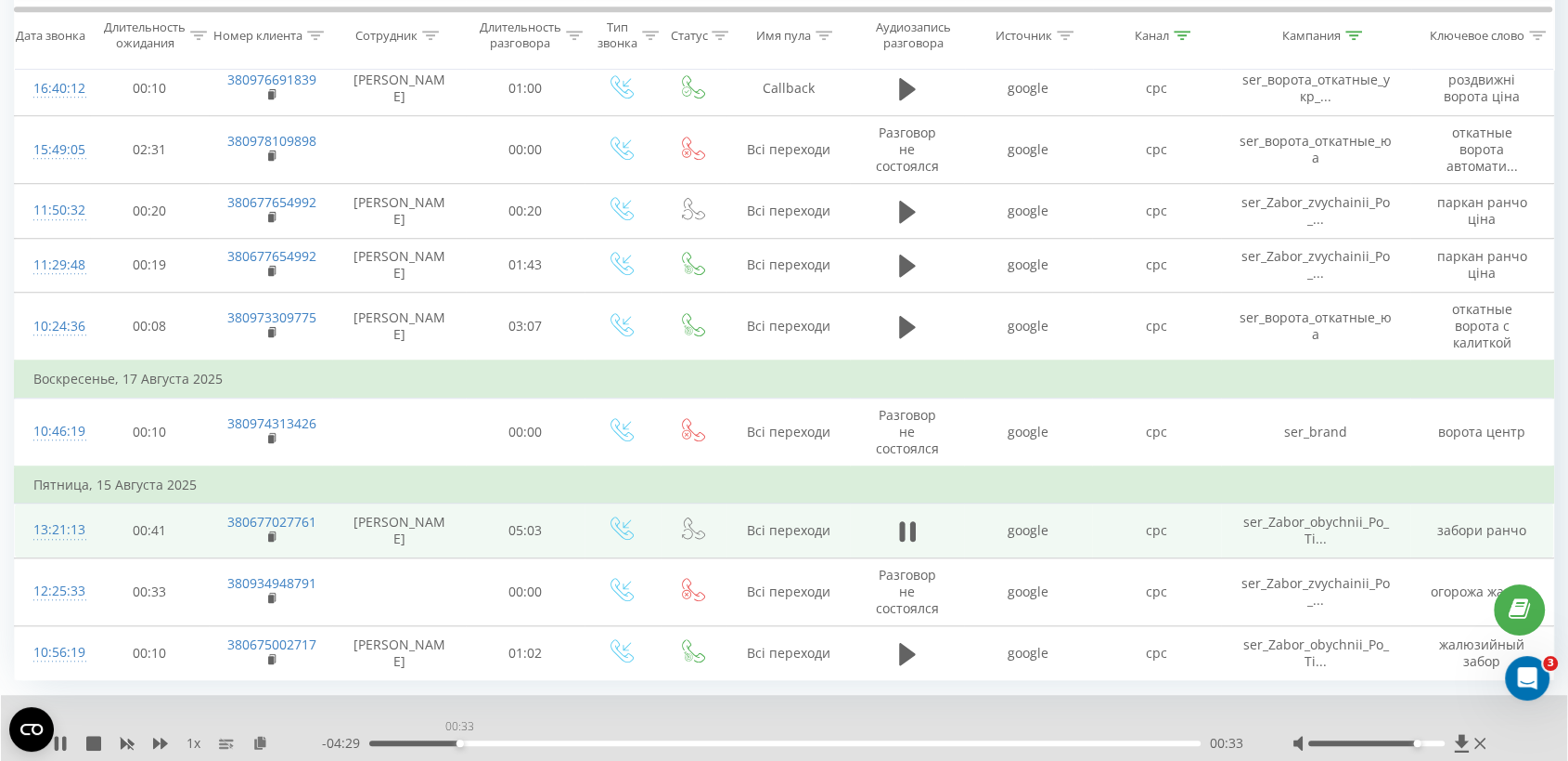
click at [460, 683] on div "00:33" at bounding box center [785, 743] width 831 height 6
click at [955, 683] on div "03:33" at bounding box center [785, 743] width 831 height 6
click at [1123, 683] on div "03:37" at bounding box center [785, 743] width 831 height 6
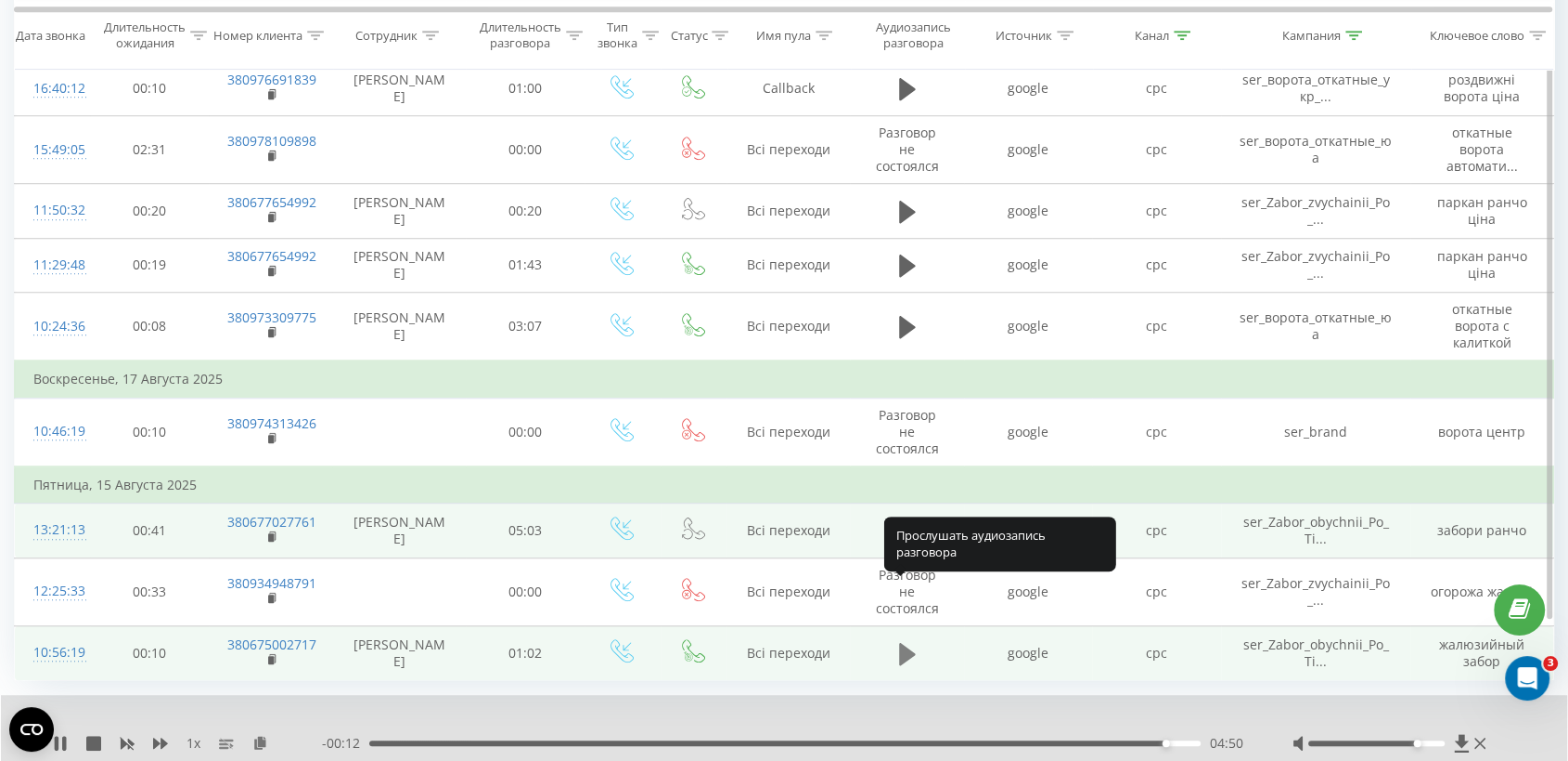
click at [902, 641] on icon at bounding box center [907, 652] width 17 height 22
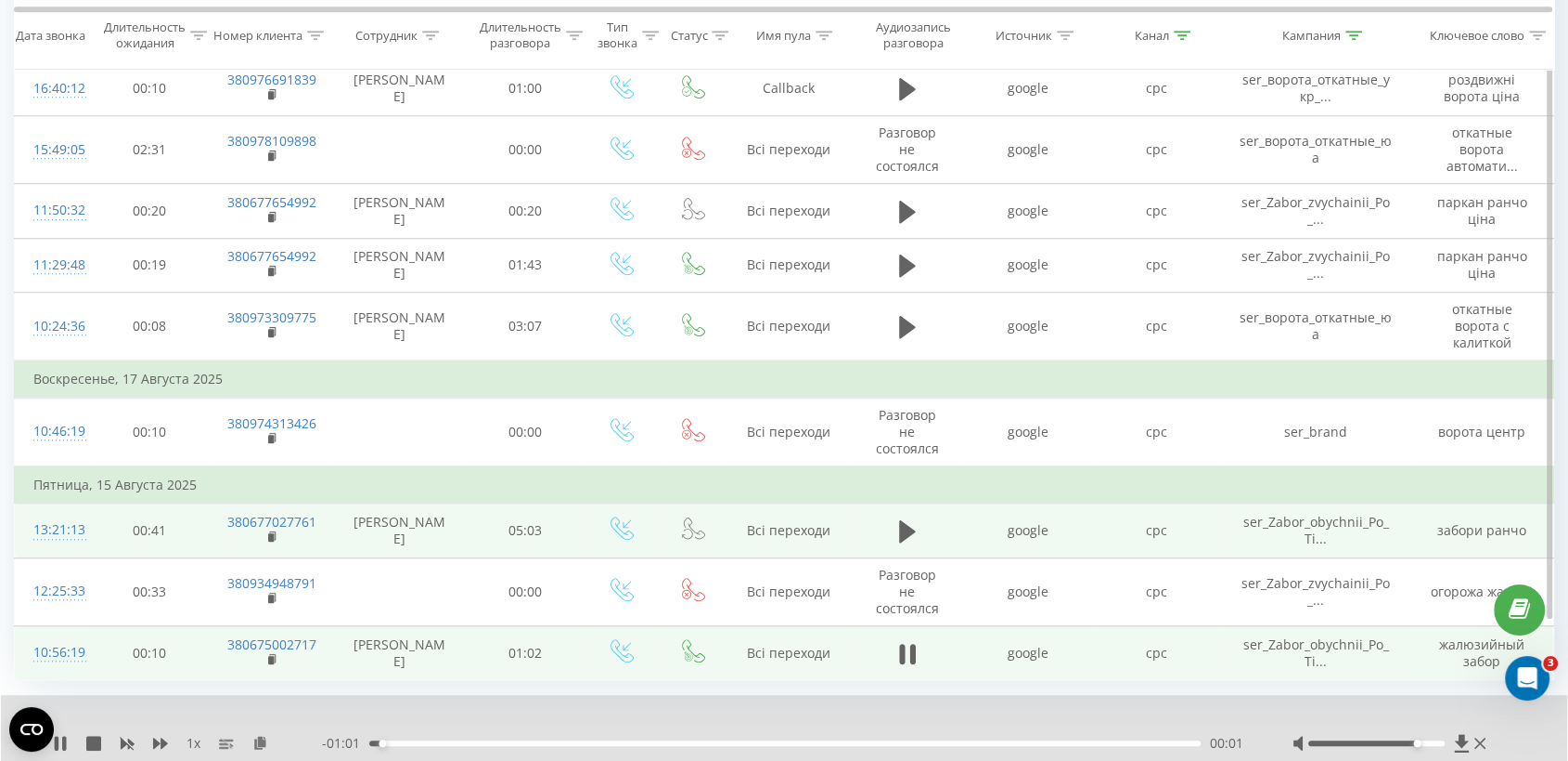
click at [502, 683] on div "- 01:01 00:01 00:01" at bounding box center [784, 743] width 924 height 19
click at [519, 683] on div "00:11" at bounding box center [785, 743] width 831 height 6
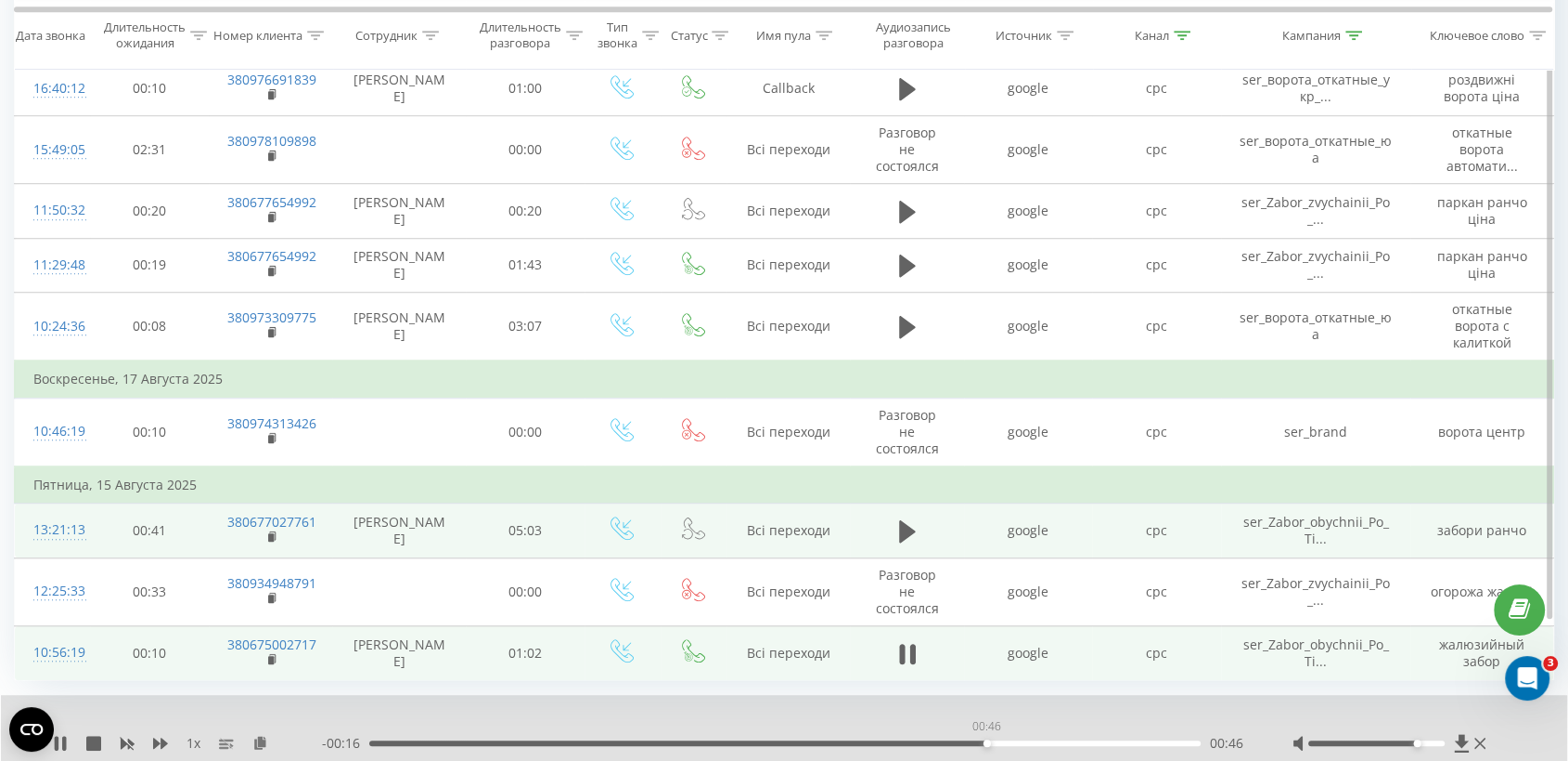
click at [987, 683] on div "00:46" at bounding box center [785, 743] width 831 height 6
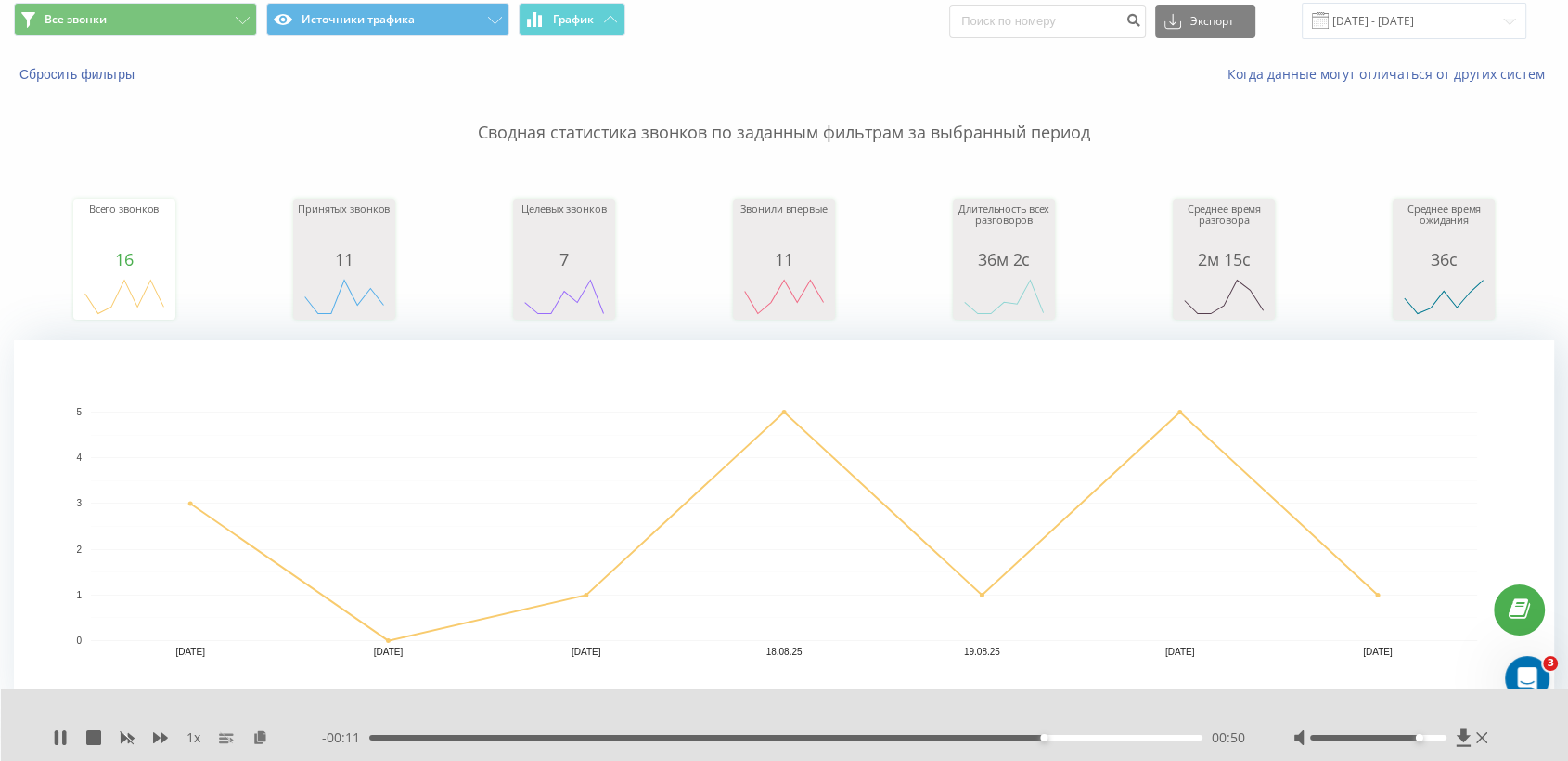
scroll to position [0, 0]
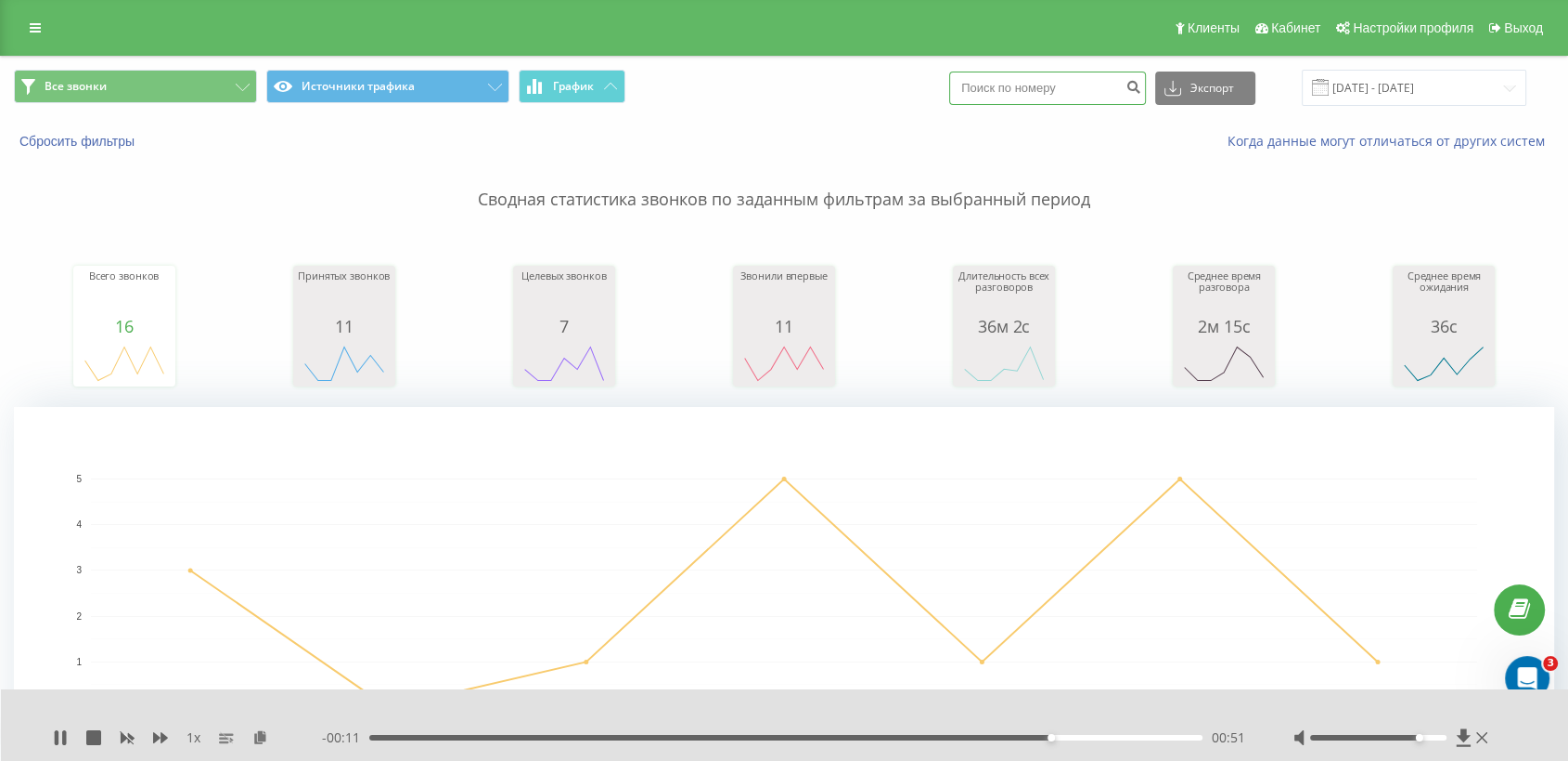
click at [1077, 101] on input at bounding box center [1047, 89] width 196 height 34
paste input "380933321111"
type input "380933321111"
click at [1141, 83] on icon "submit" at bounding box center [1133, 84] width 16 height 11
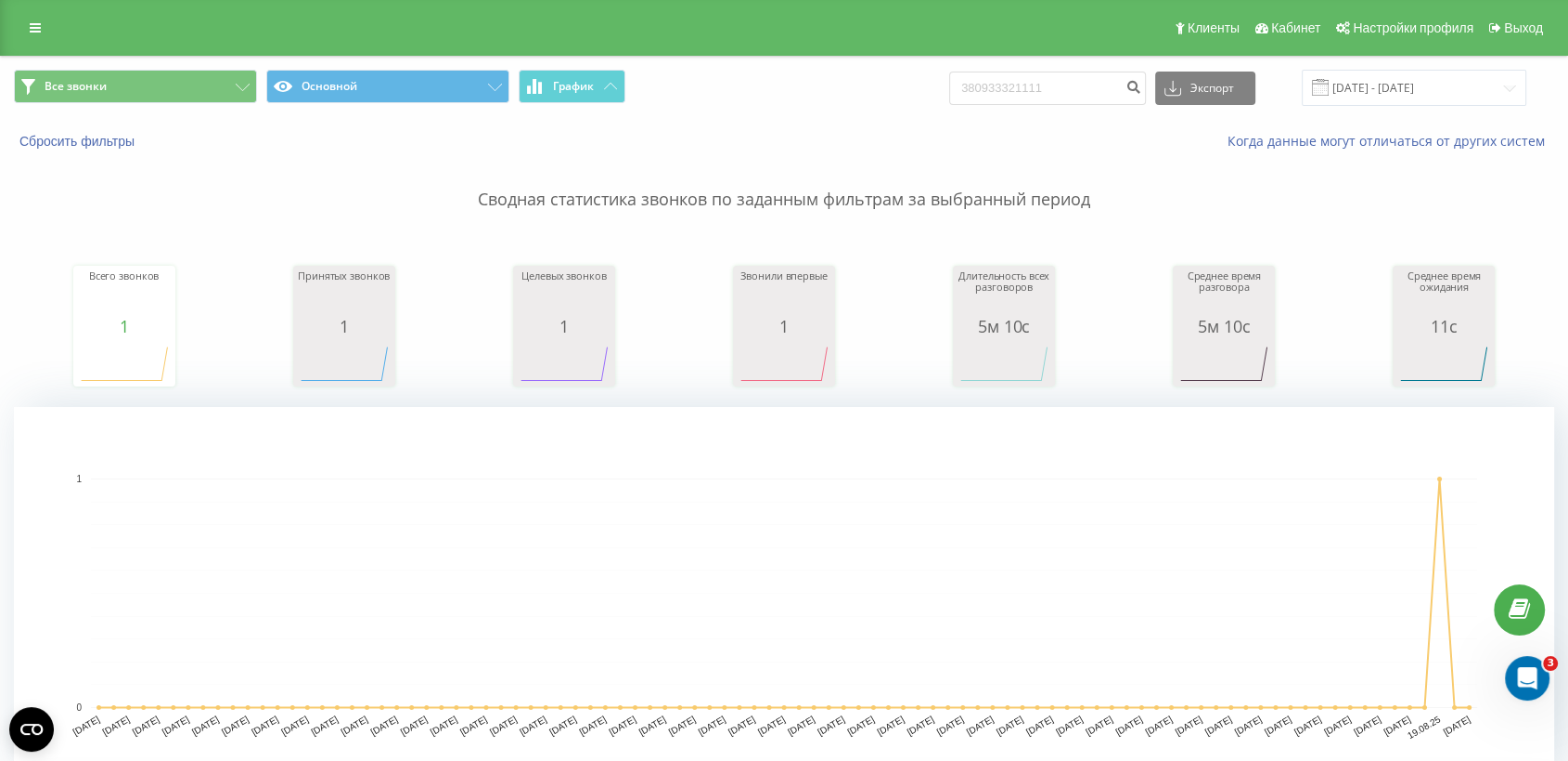
click at [1406, 65] on div "Все звонки Основной График 380933321111 Экспорт .csv .xls .xlsx 21.05.2025 - 21…" at bounding box center [784, 88] width 1567 height 62
click at [1406, 70] on input "21.05.2025 - 21.08.2025" at bounding box center [1413, 88] width 224 height 36
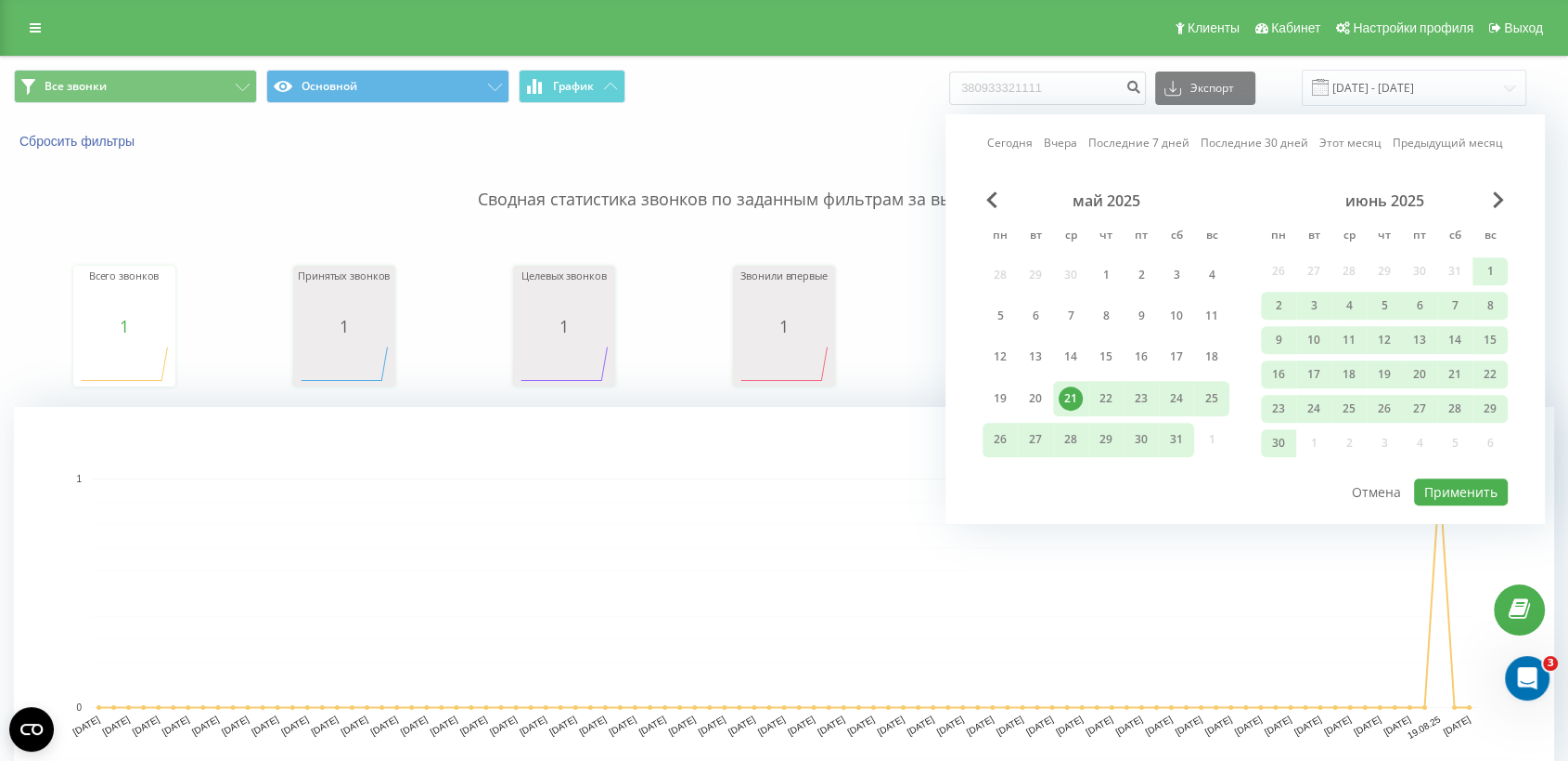
click at [1287, 149] on link "Последние 30 дней" at bounding box center [1255, 144] width 108 height 18
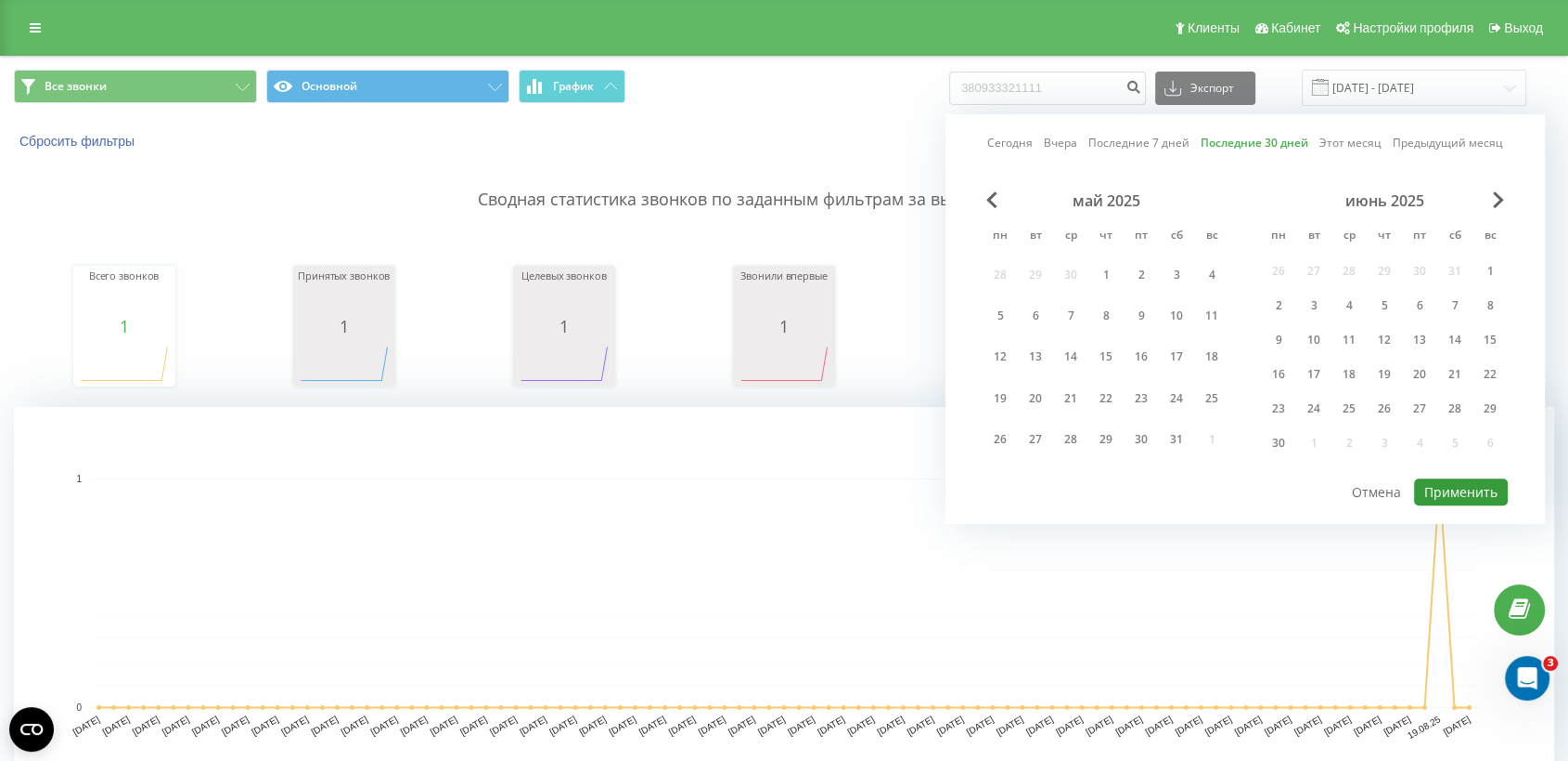
click at [1455, 492] on button "Применить" at bounding box center [1461, 491] width 94 height 27
type input "23.07.2025 - 21.08.2025"
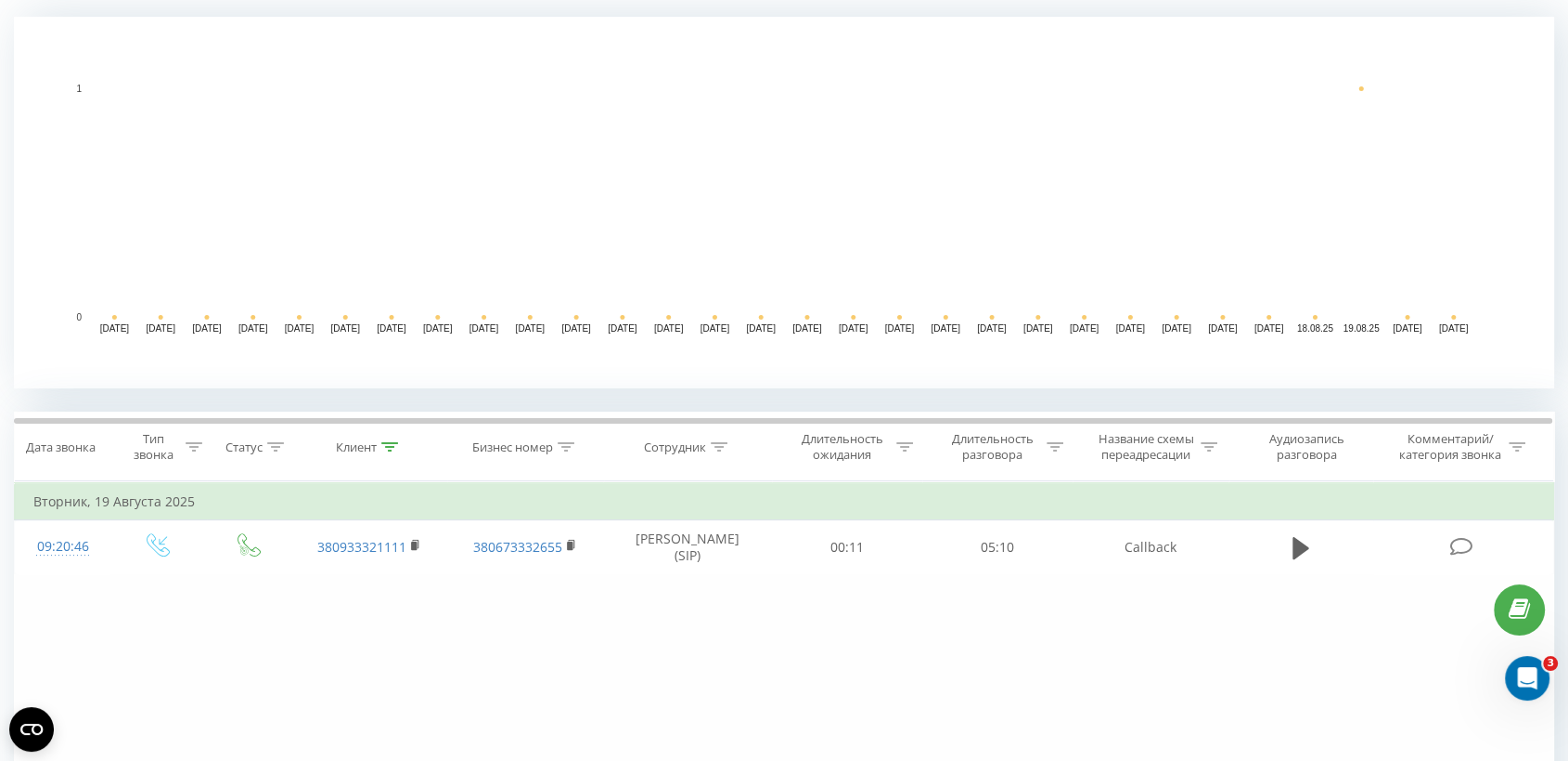
scroll to position [481, 0]
